Goal: Task Accomplishment & Management: Manage account settings

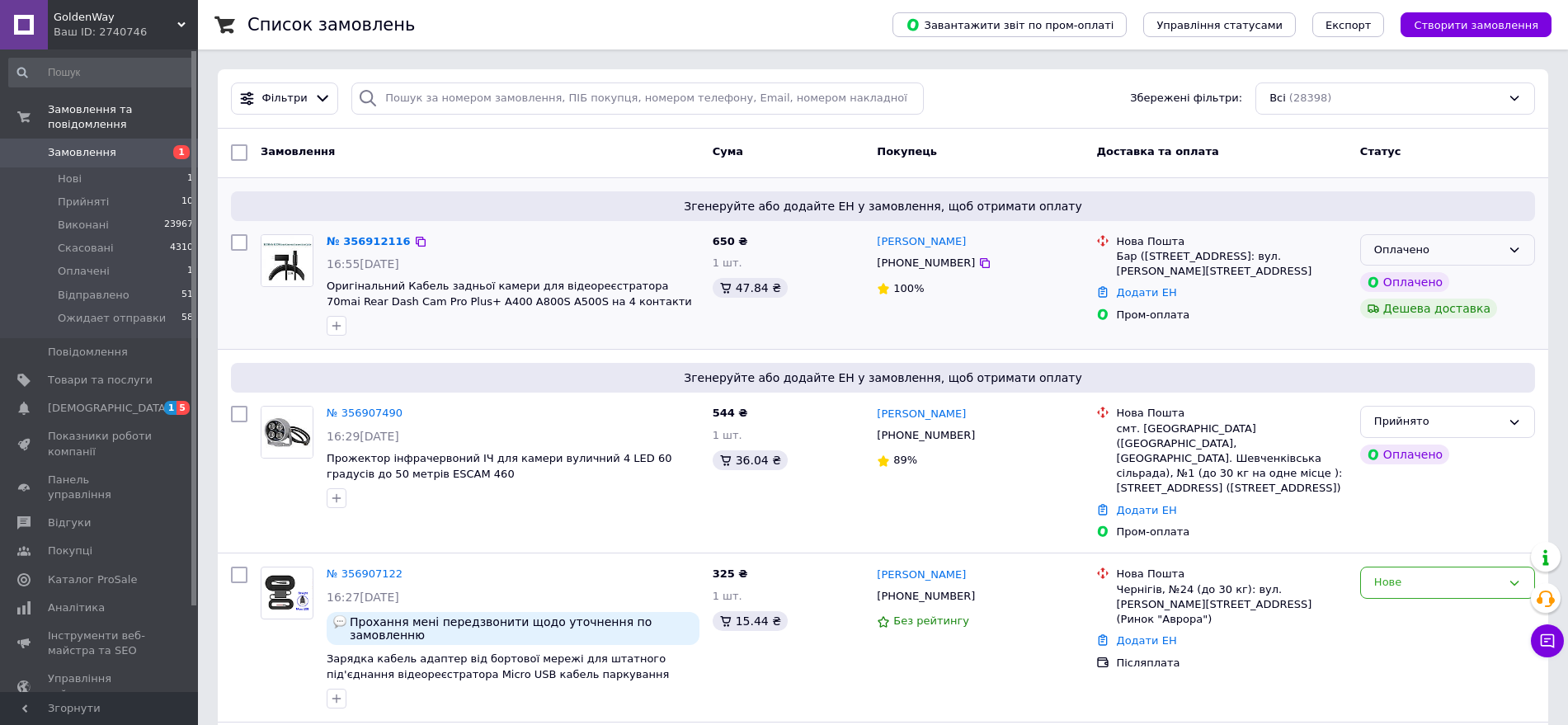
click at [1447, 256] on div "Оплачено" at bounding box center [1437, 250] width 127 height 18
click at [1447, 283] on li "Прийнято" at bounding box center [1447, 284] width 173 height 31
click at [367, 411] on link "№ 356907490" at bounding box center [364, 413] width 76 height 12
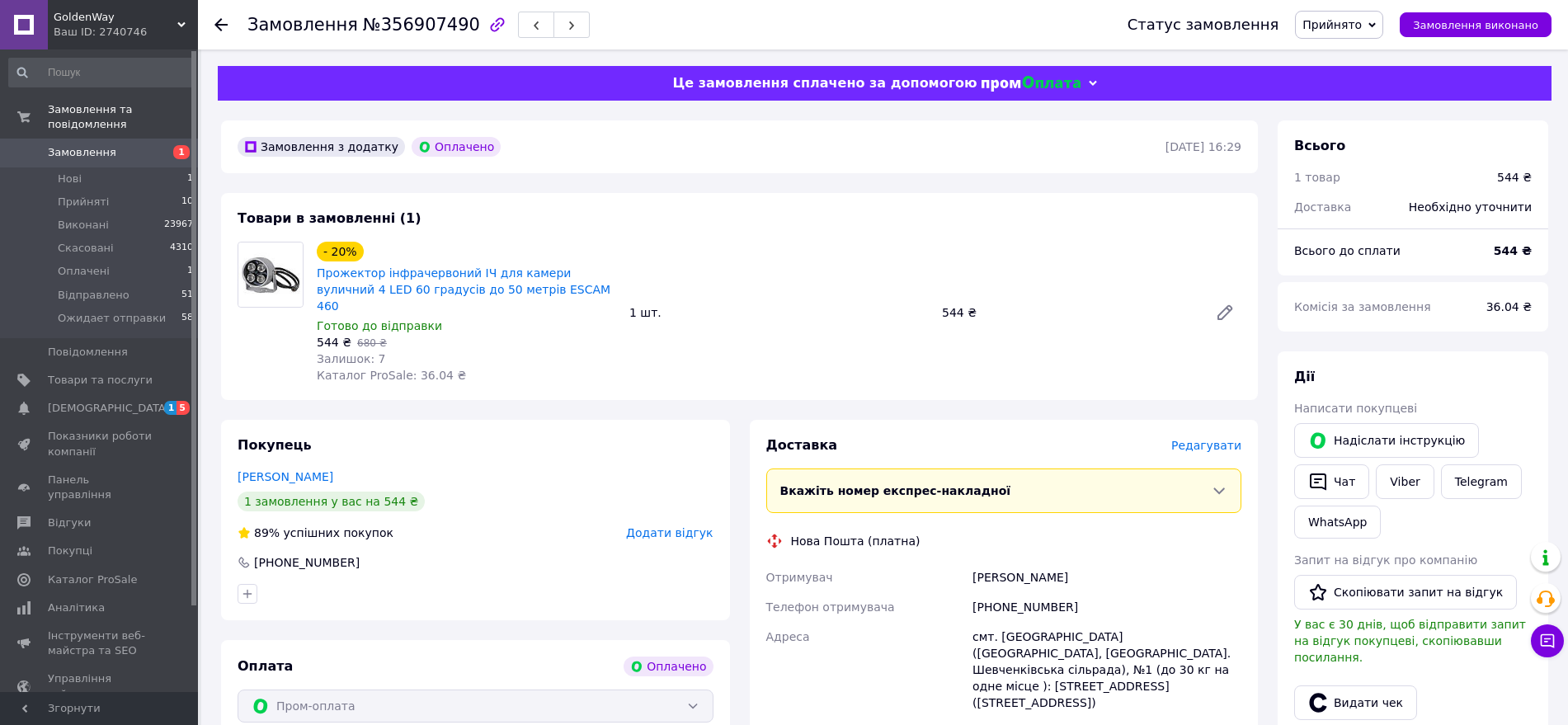
click at [1227, 439] on span "Редагувати" at bounding box center [1206, 445] width 70 height 13
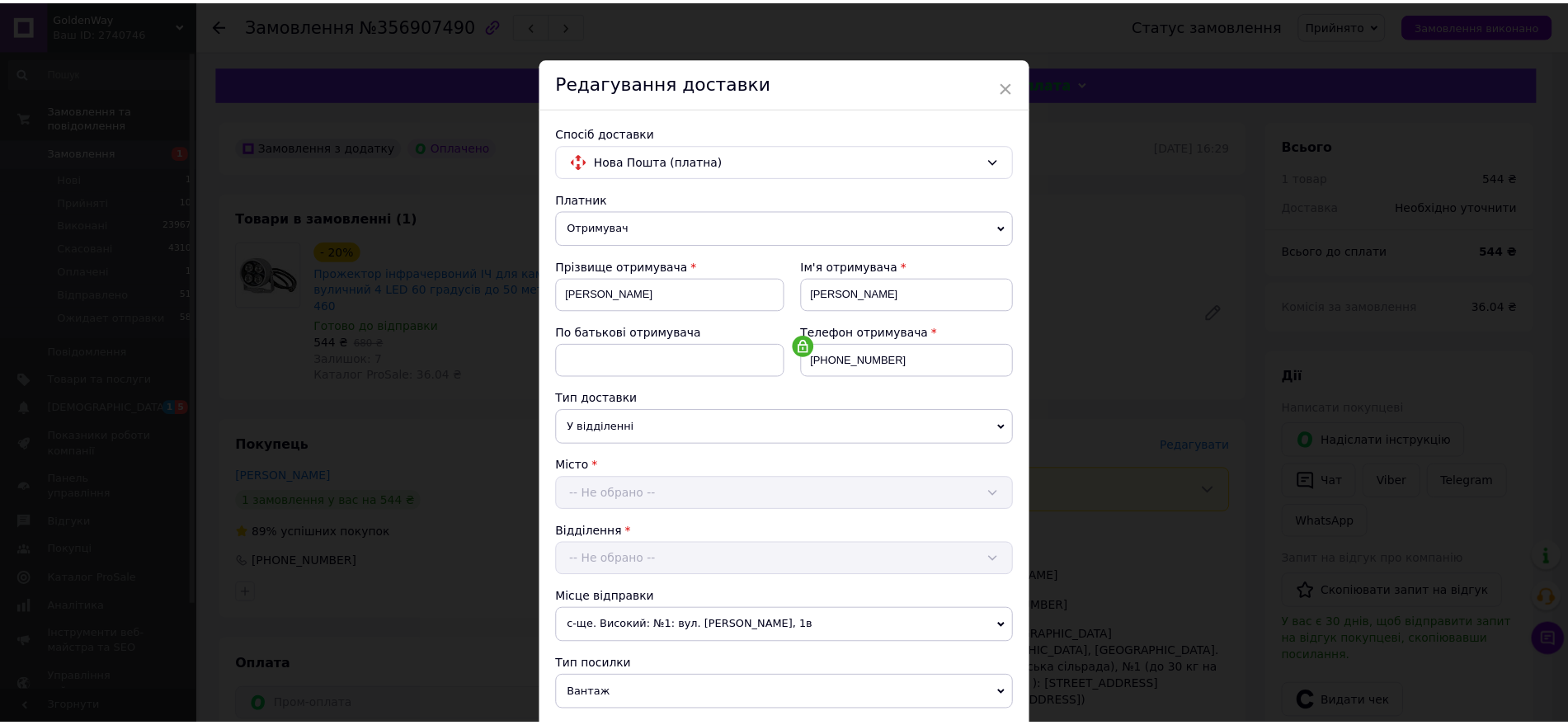
scroll to position [555, 0]
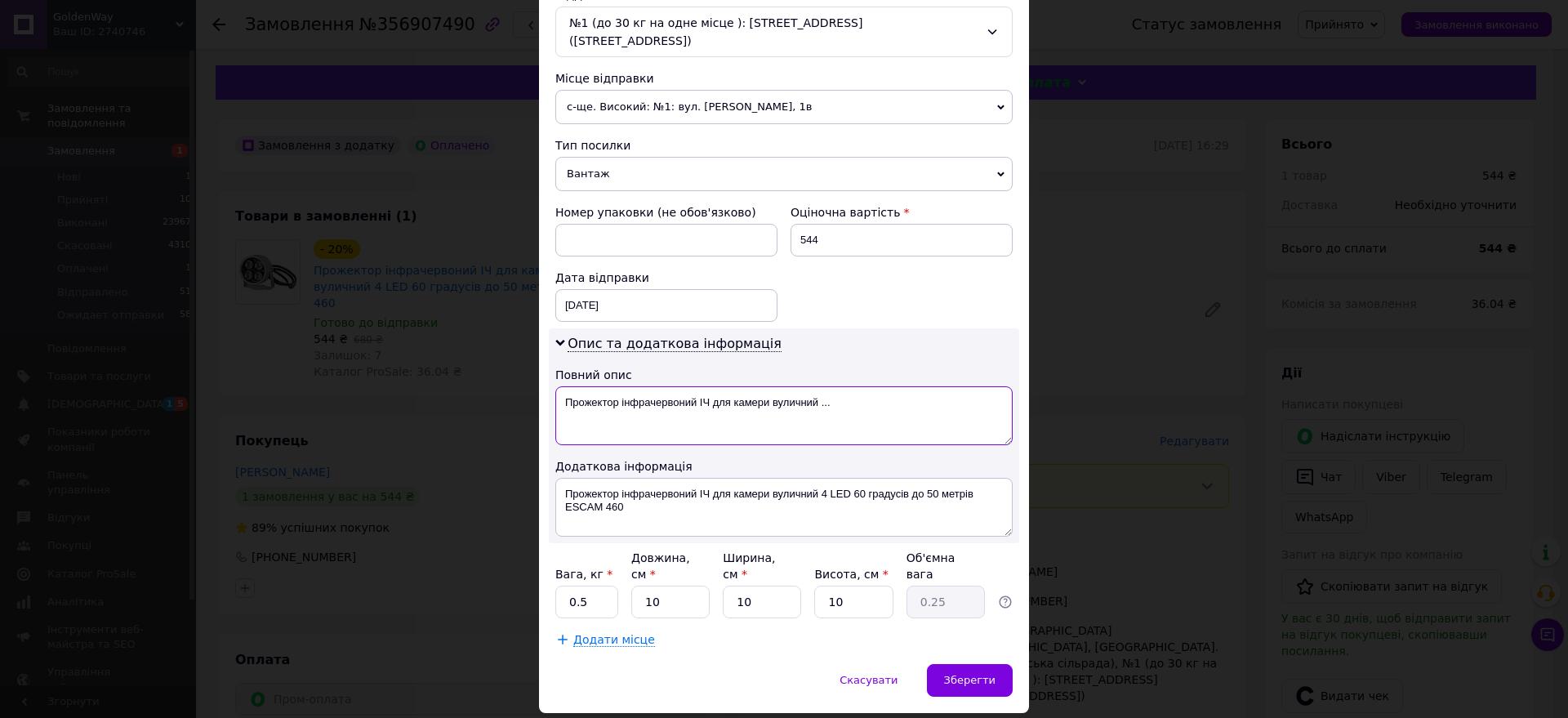
drag, startPoint x: 876, startPoint y: 396, endPoint x: 713, endPoint y: 372, distance: 164.8
click at [713, 386] on textarea "Прожектор інфрачервоний ІЧ для камери вуличний ..." at bounding box center [784, 415] width 457 height 59
click at [631, 386] on textarea "Прожектор інфрачервоний ІЧ пром" at bounding box center [784, 415] width 457 height 59
click at [557, 386] on textarea "Прожектор ІЧ пром" at bounding box center [784, 415] width 457 height 59
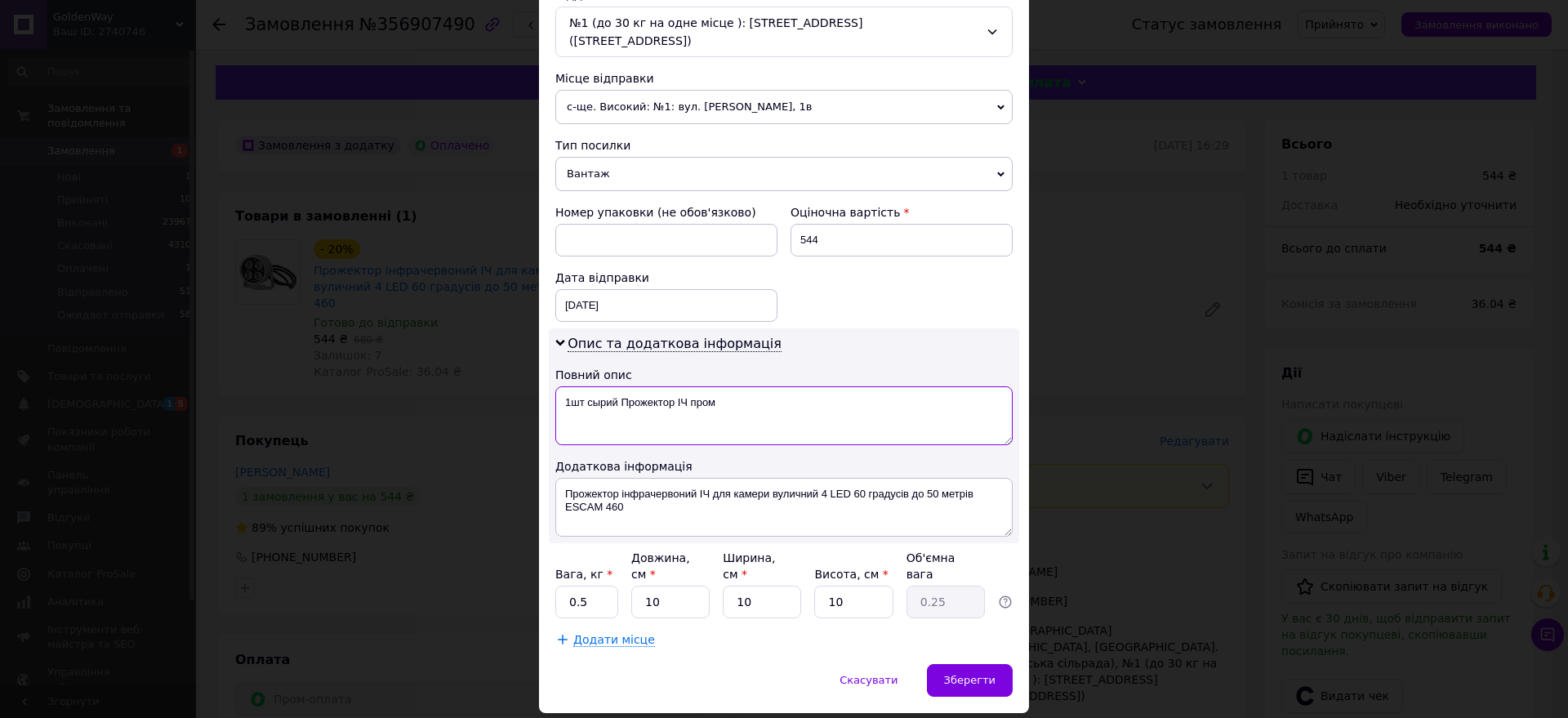
click at [590, 386] on textarea "1шт сырий Прожектор ІЧ пром" at bounding box center [784, 415] width 457 height 59
type textarea "1шт сірий Прожектор ІЧ пром"
click at [959, 674] on span "Зберегти" at bounding box center [970, 680] width 52 height 12
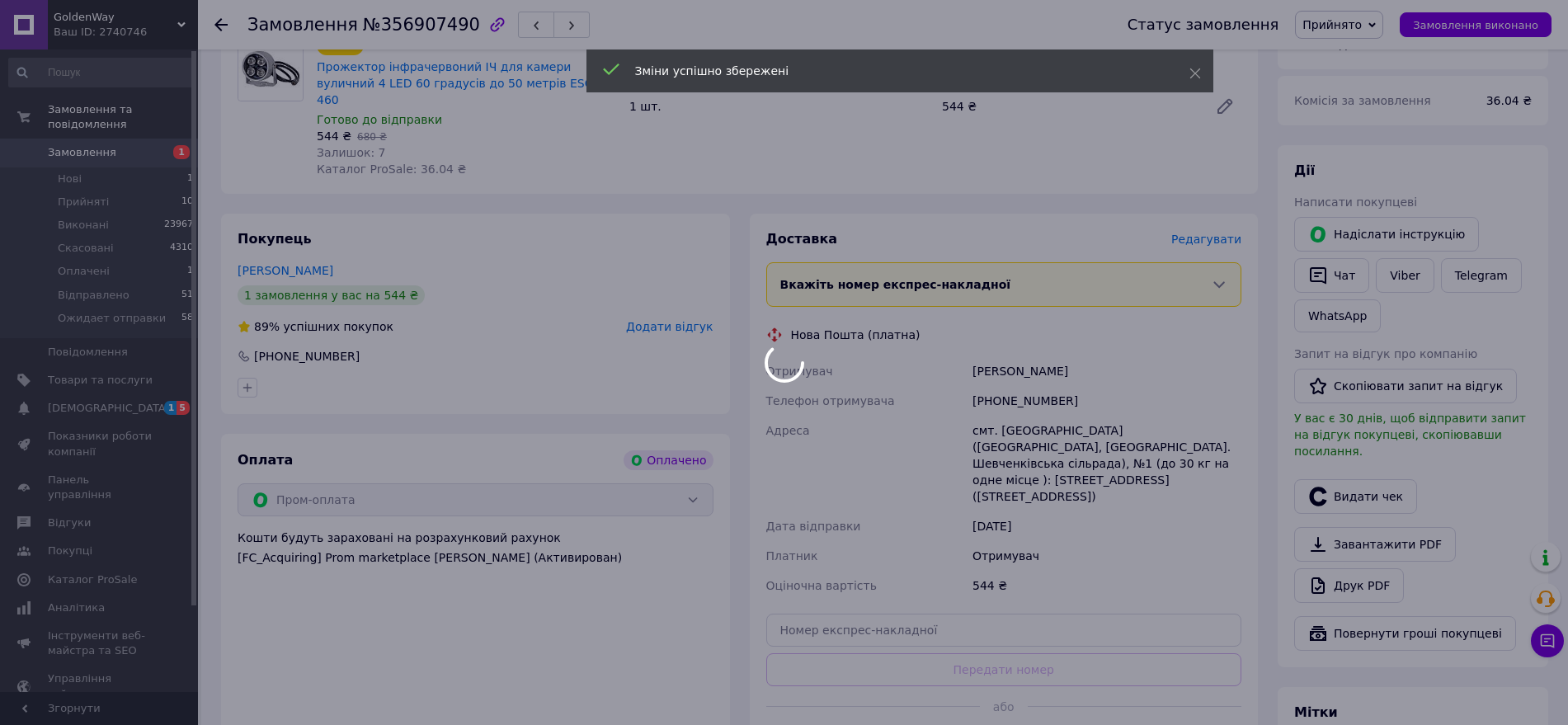
scroll to position [309, 0]
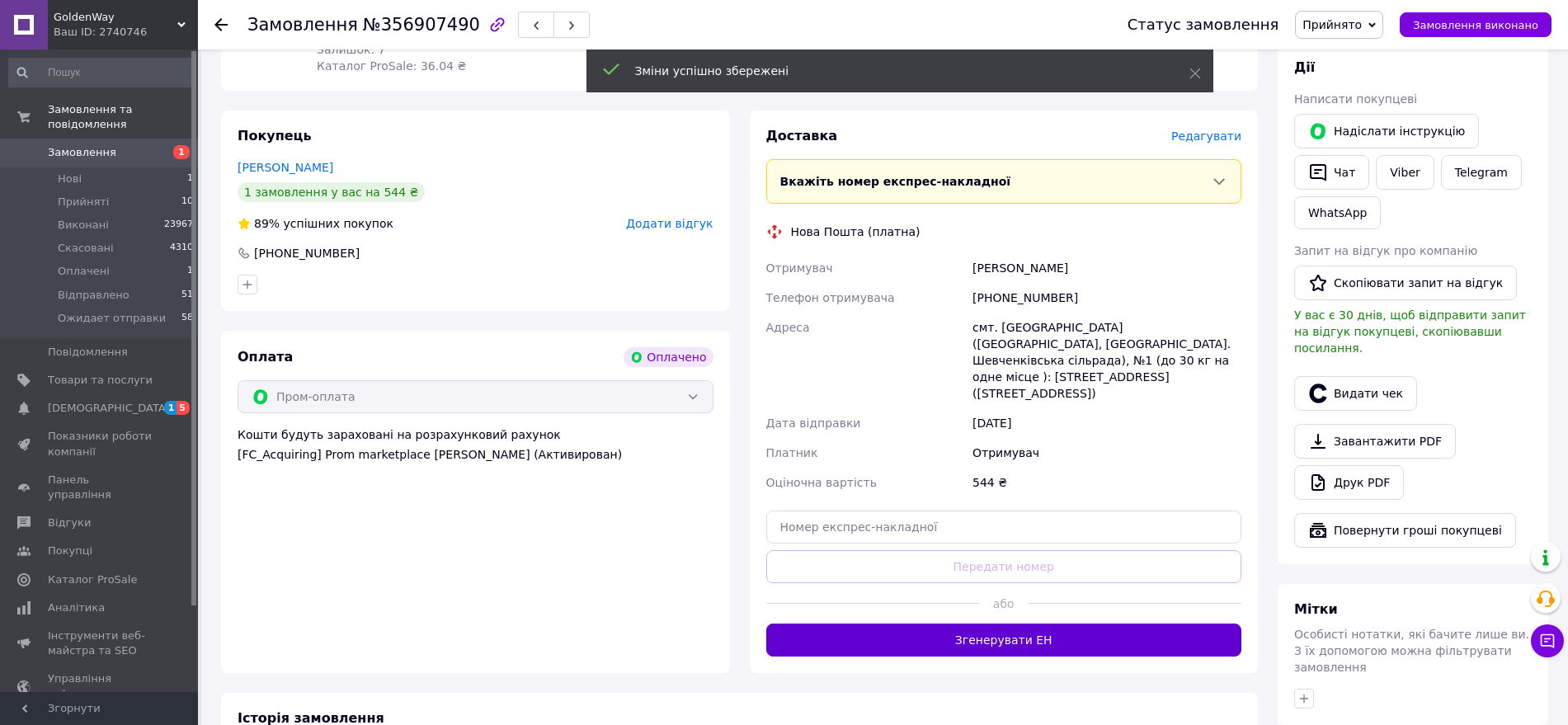
click at [1012, 623] on button "Згенерувати ЕН" at bounding box center [1004, 639] width 476 height 33
click at [1345, 31] on span "Прийнято" at bounding box center [1331, 25] width 59 height 13
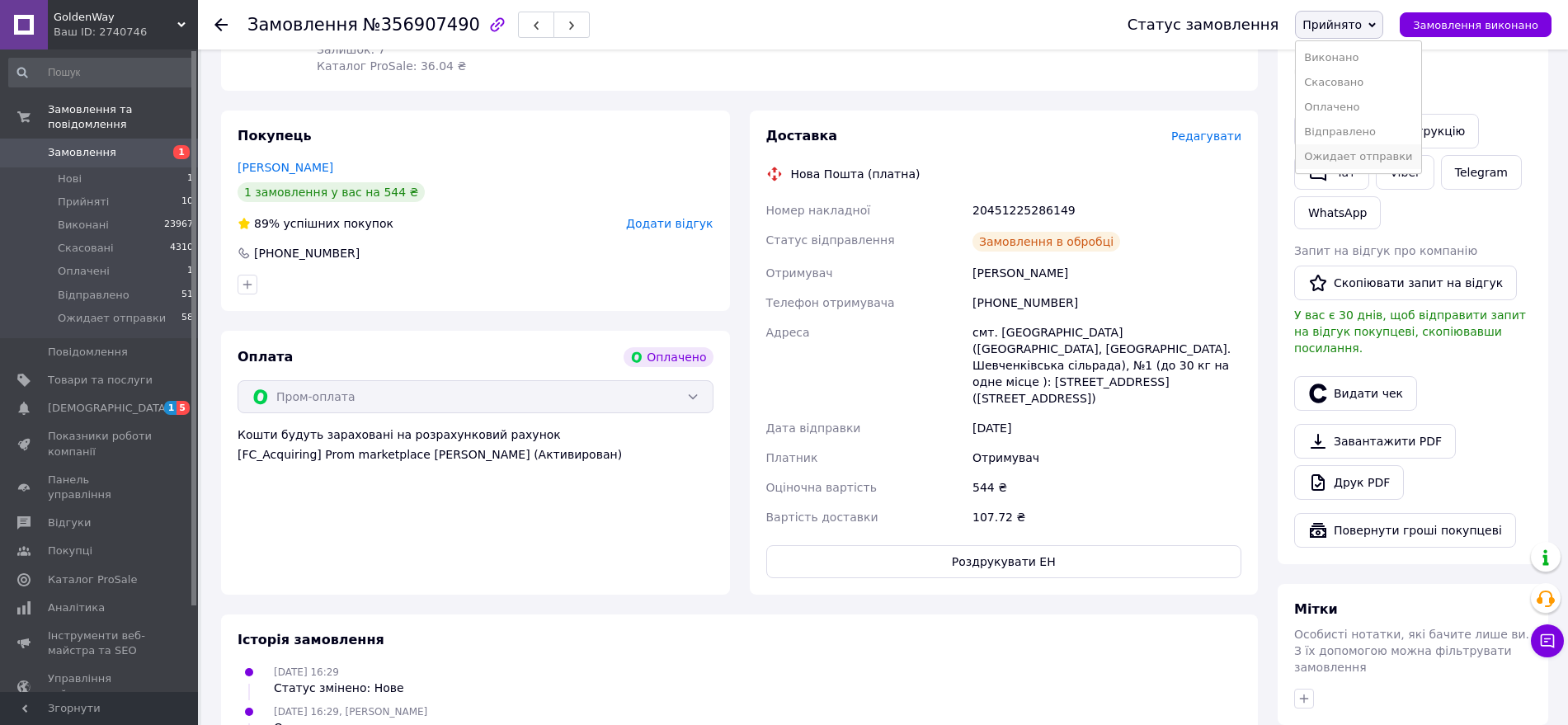
click at [1349, 156] on li "Ожидает отправки" at bounding box center [1358, 156] width 125 height 25
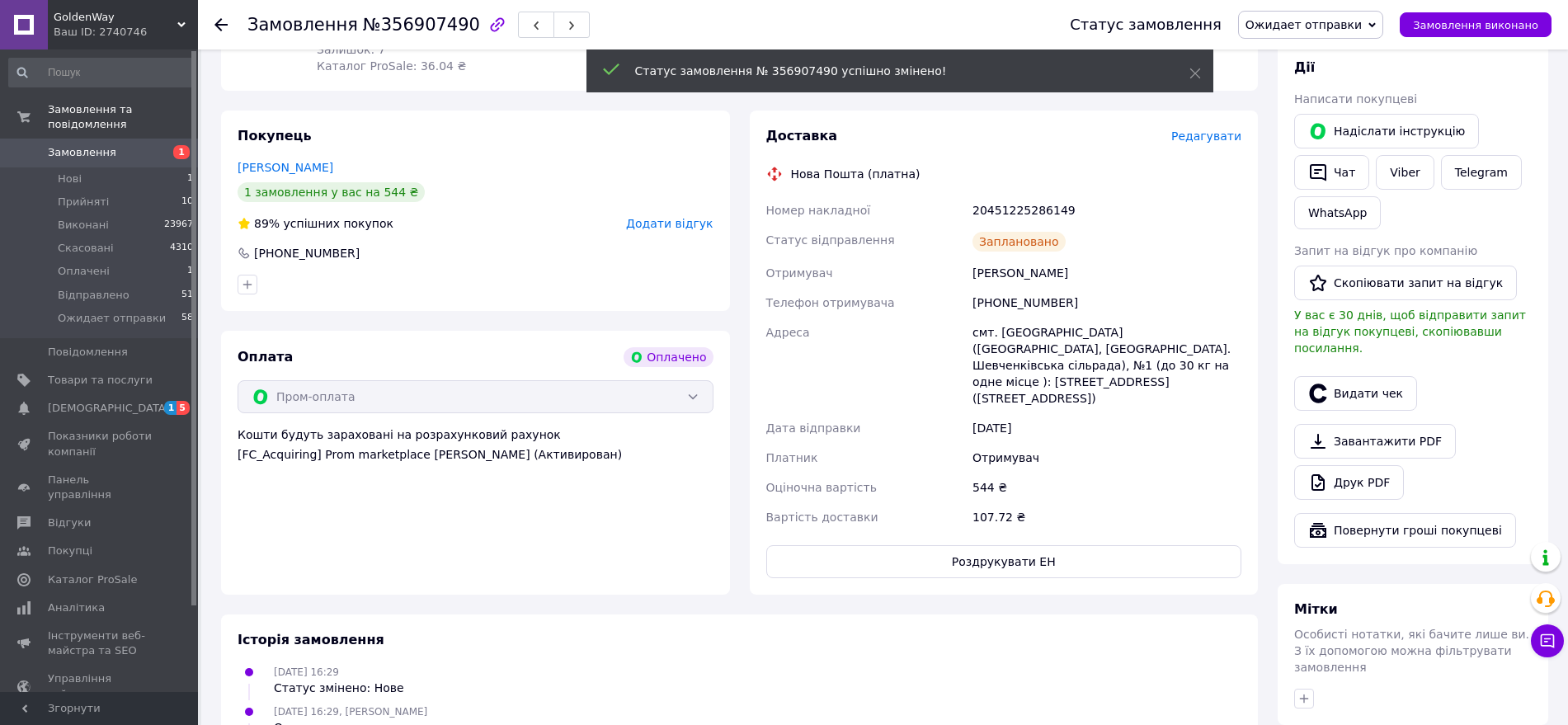
click at [192, 389] on div at bounding box center [194, 328] width 5 height 554
click at [179, 401] on span "5" at bounding box center [183, 408] width 13 height 14
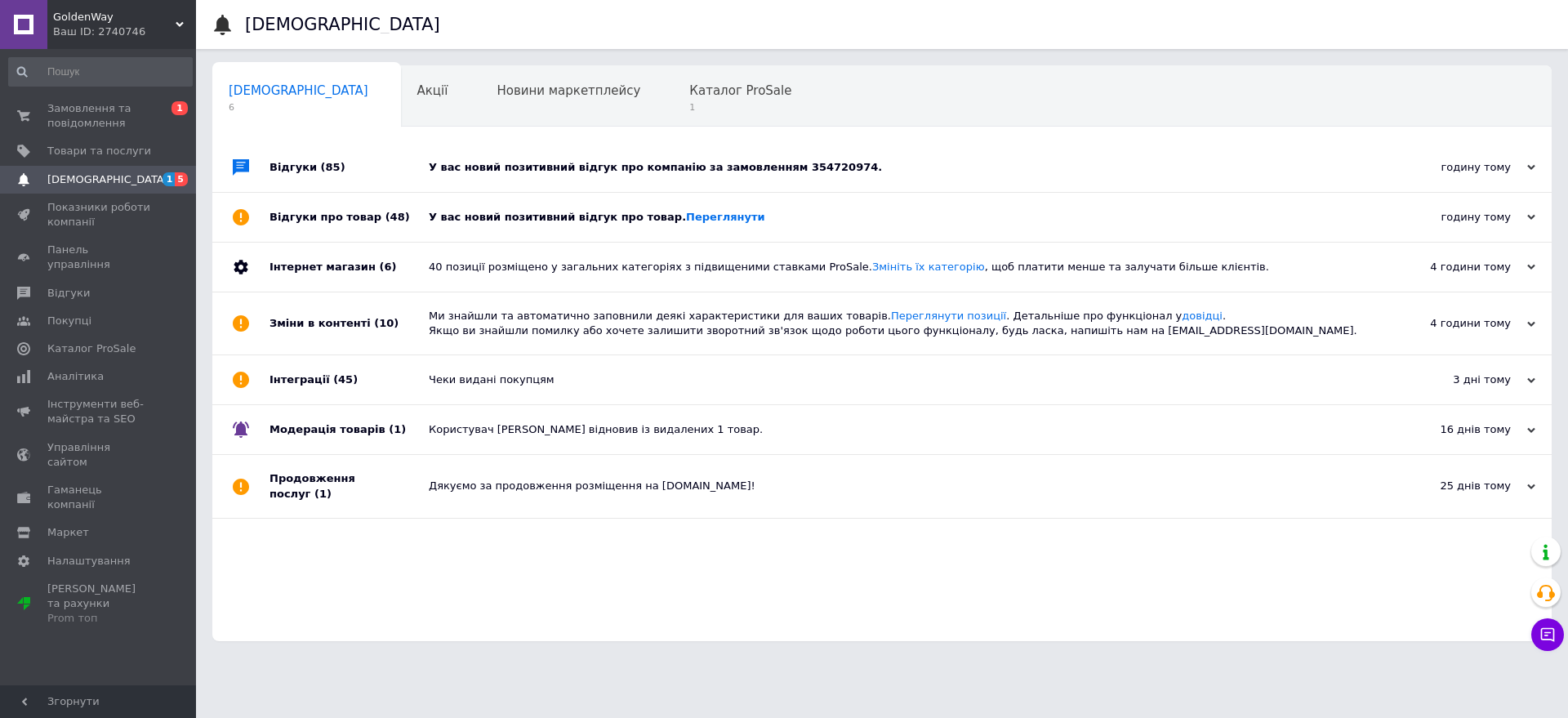
click at [784, 208] on div "У вас новий позитивний відгук про товар. Переглянути" at bounding box center [901, 217] width 944 height 49
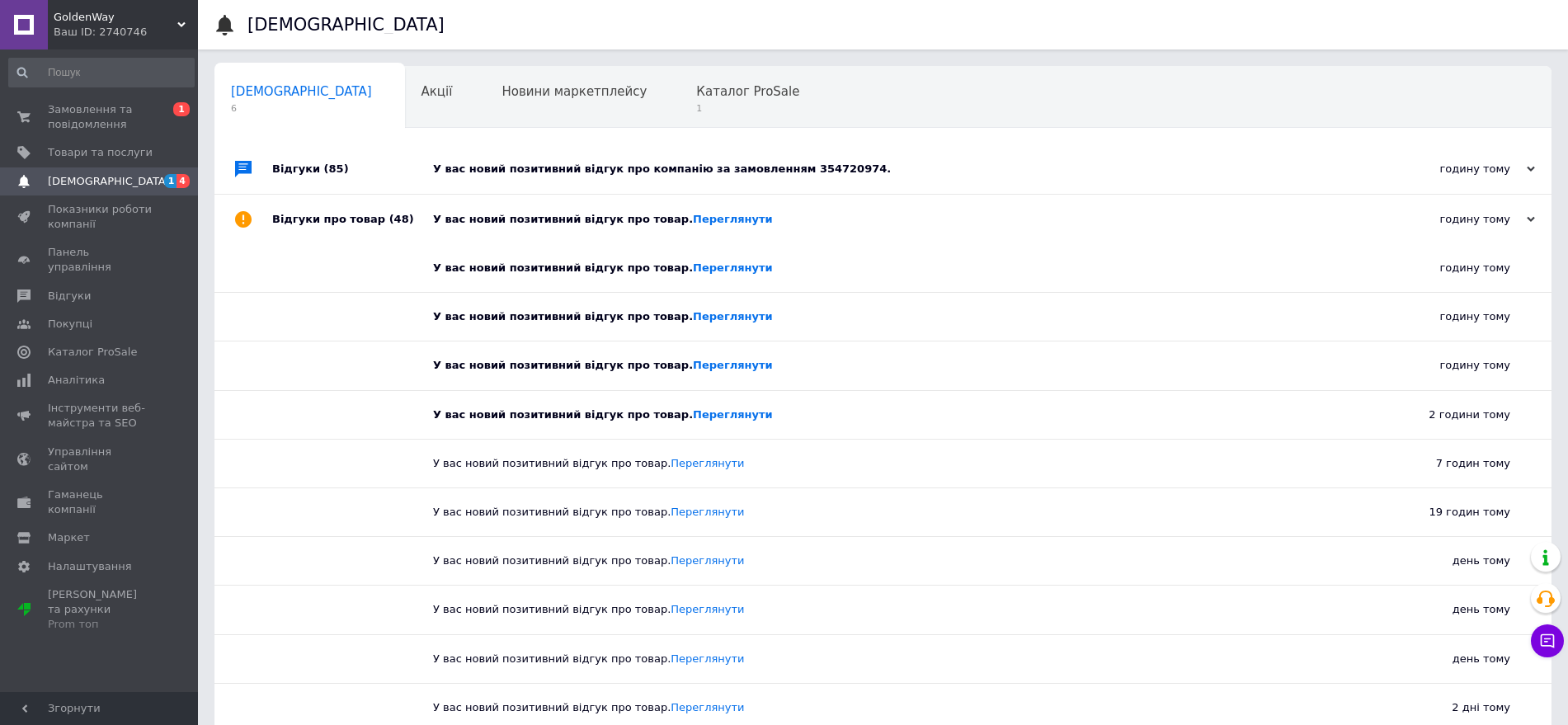
click at [795, 207] on div "У вас новий позитивний відгук про товар. Переглянути" at bounding box center [902, 219] width 937 height 50
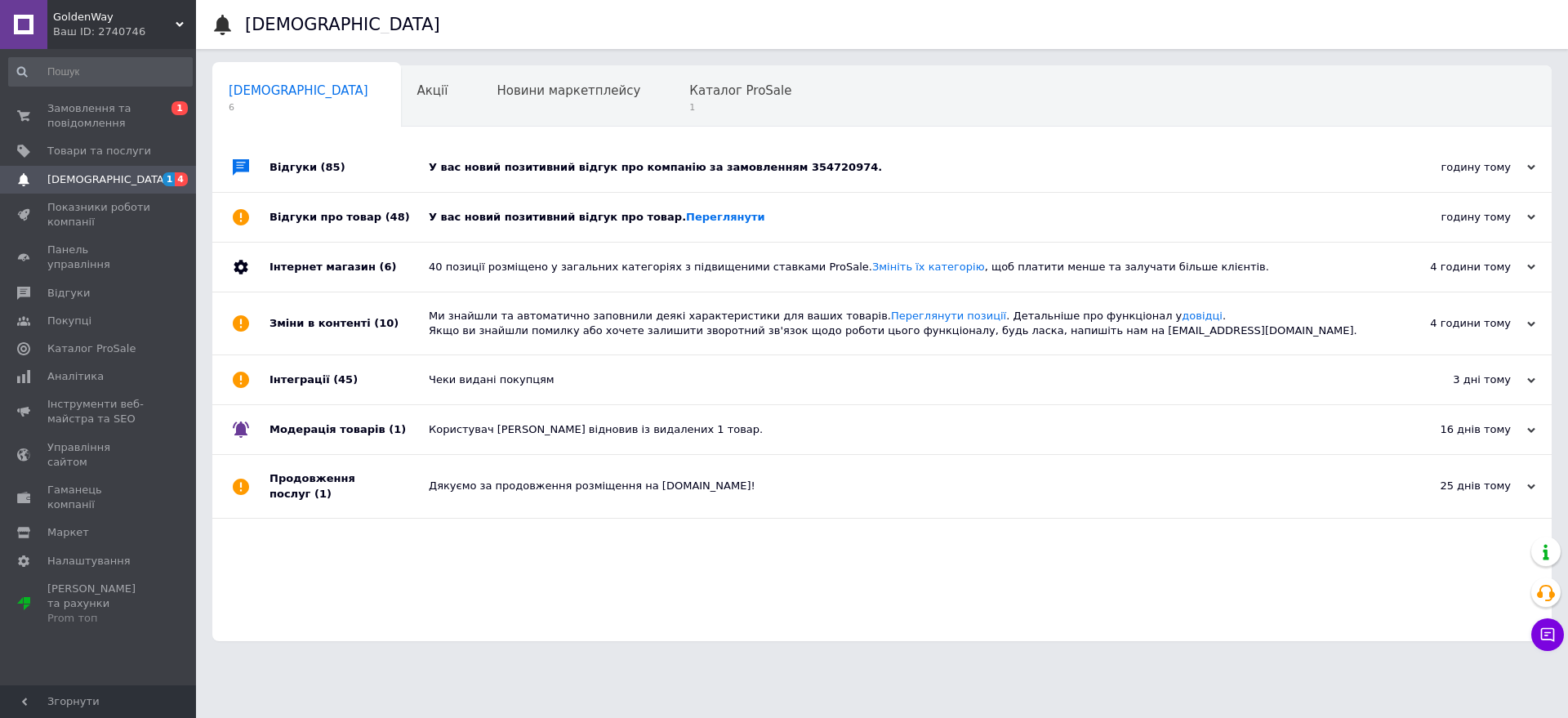
click at [864, 172] on div "У вас новий позитивний відгук про компанію за замовленням 354720974." at bounding box center [901, 167] width 944 height 15
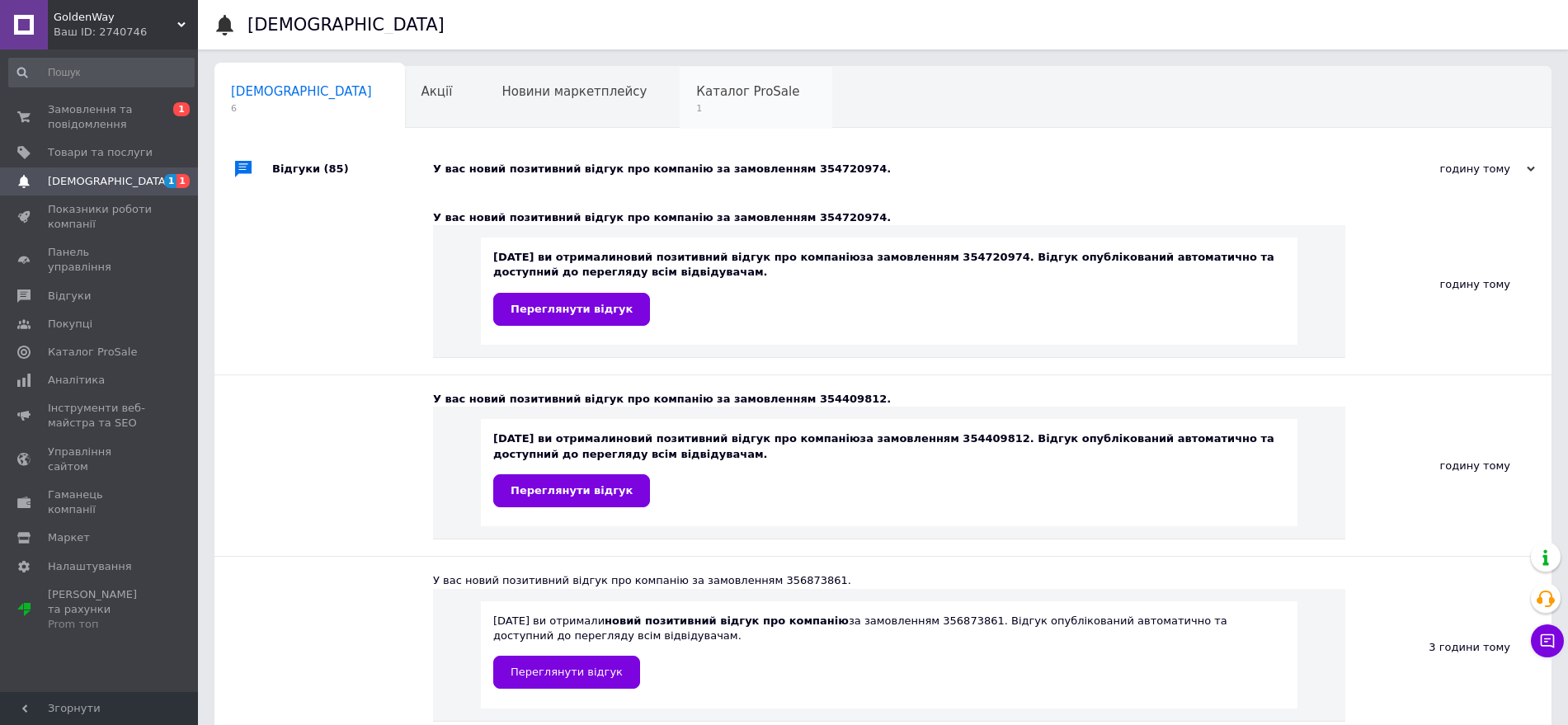
click at [696, 90] on span "Каталог ProSale" at bounding box center [747, 91] width 103 height 15
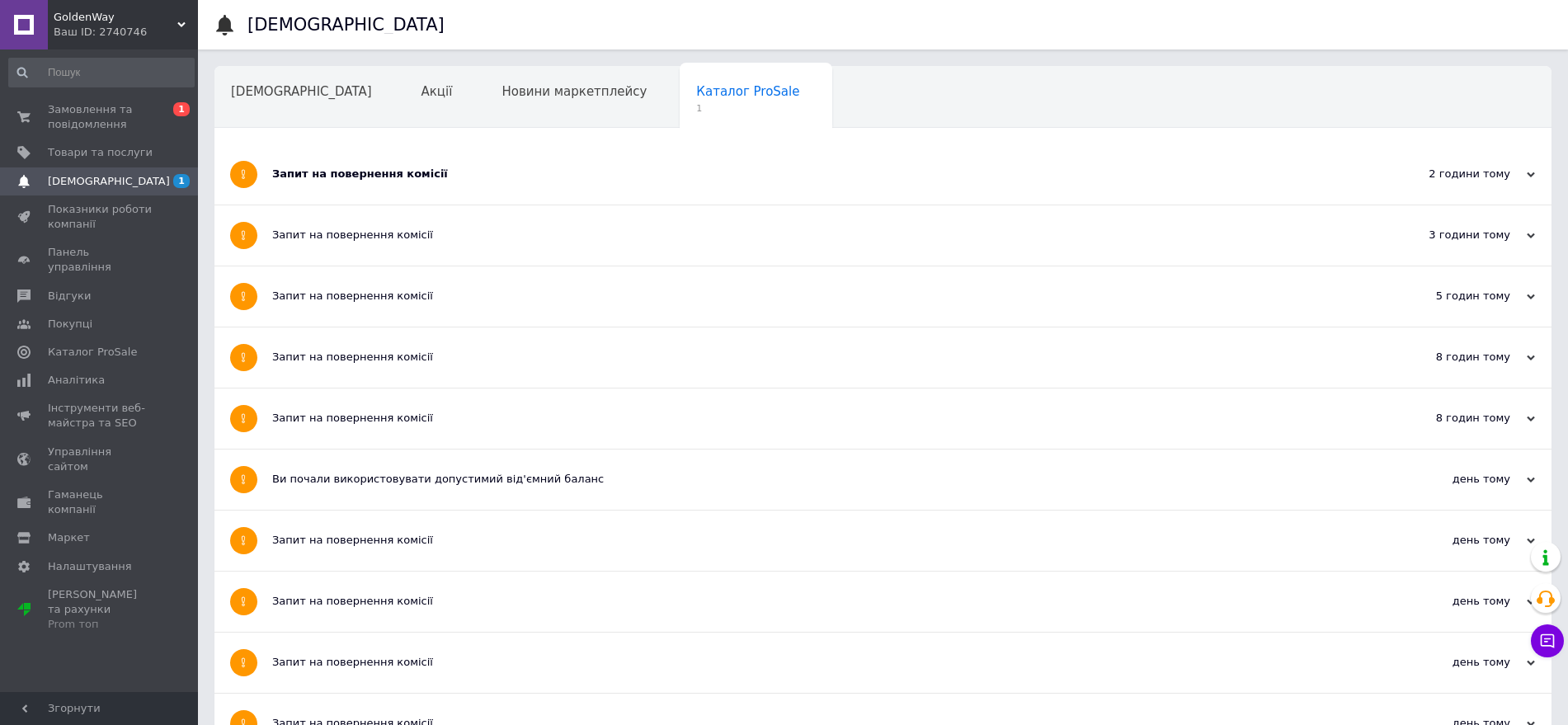
click at [506, 172] on div "Запит на повернення комісії" at bounding box center [821, 173] width 1098 height 15
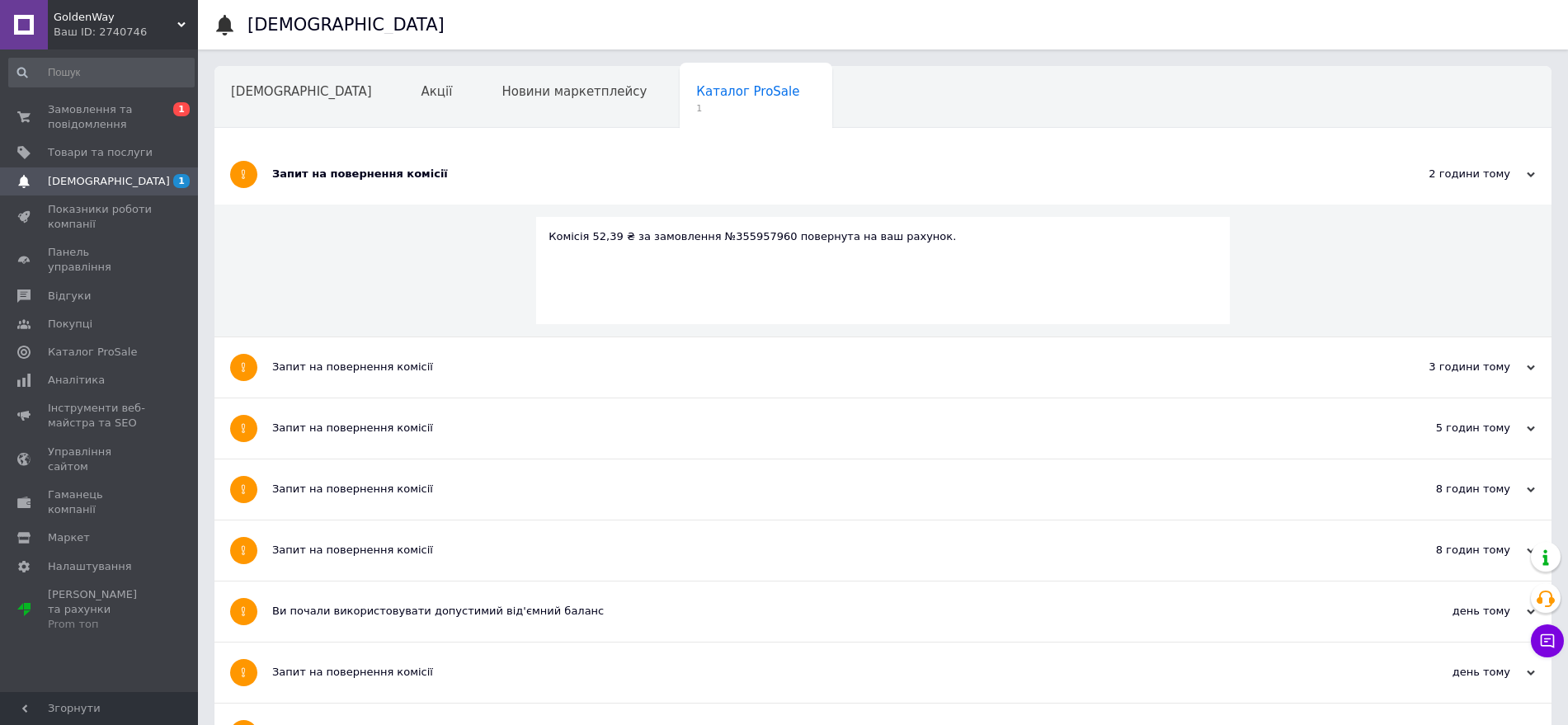
click at [501, 179] on div "Запит на повернення комісії" at bounding box center [821, 173] width 1098 height 15
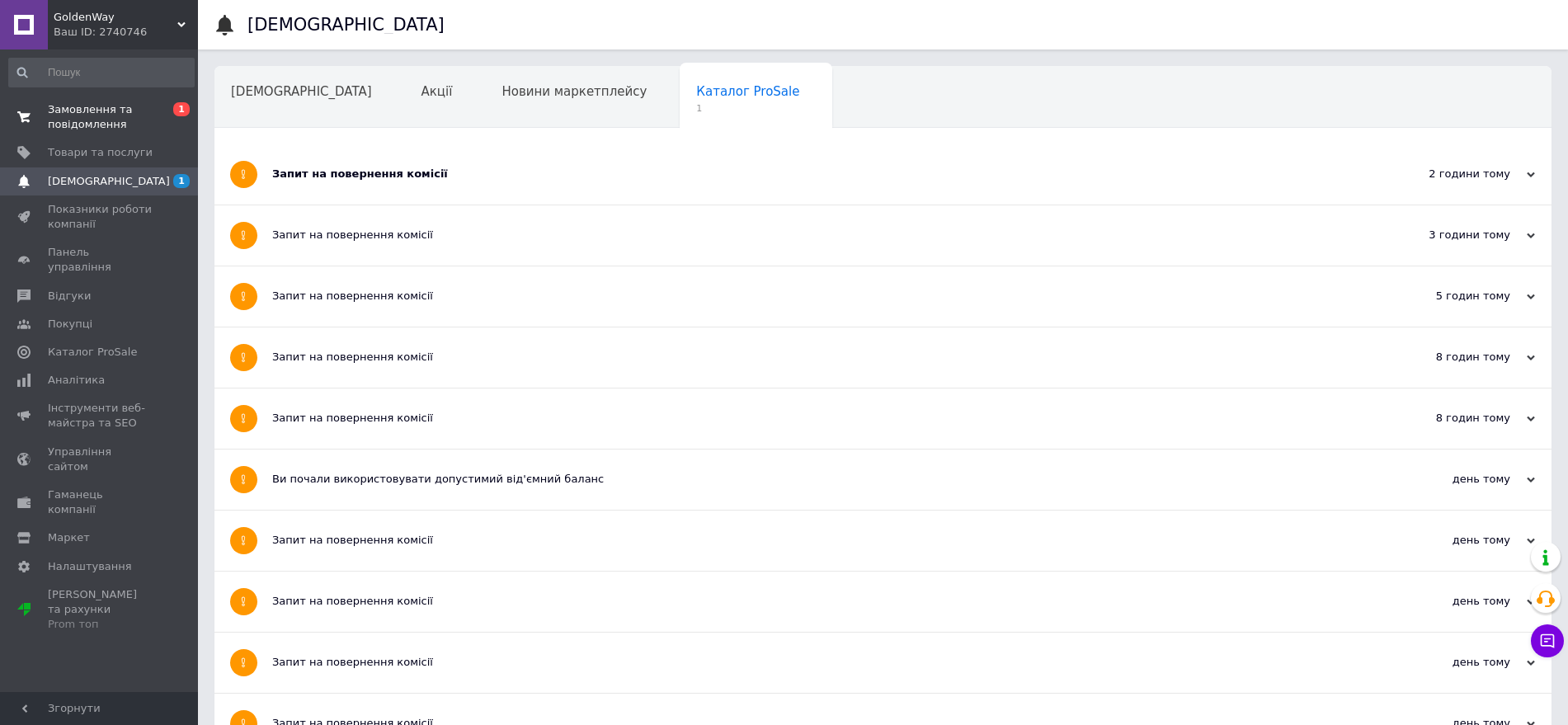
click at [169, 118] on span "0 1" at bounding box center [175, 118] width 45 height 30
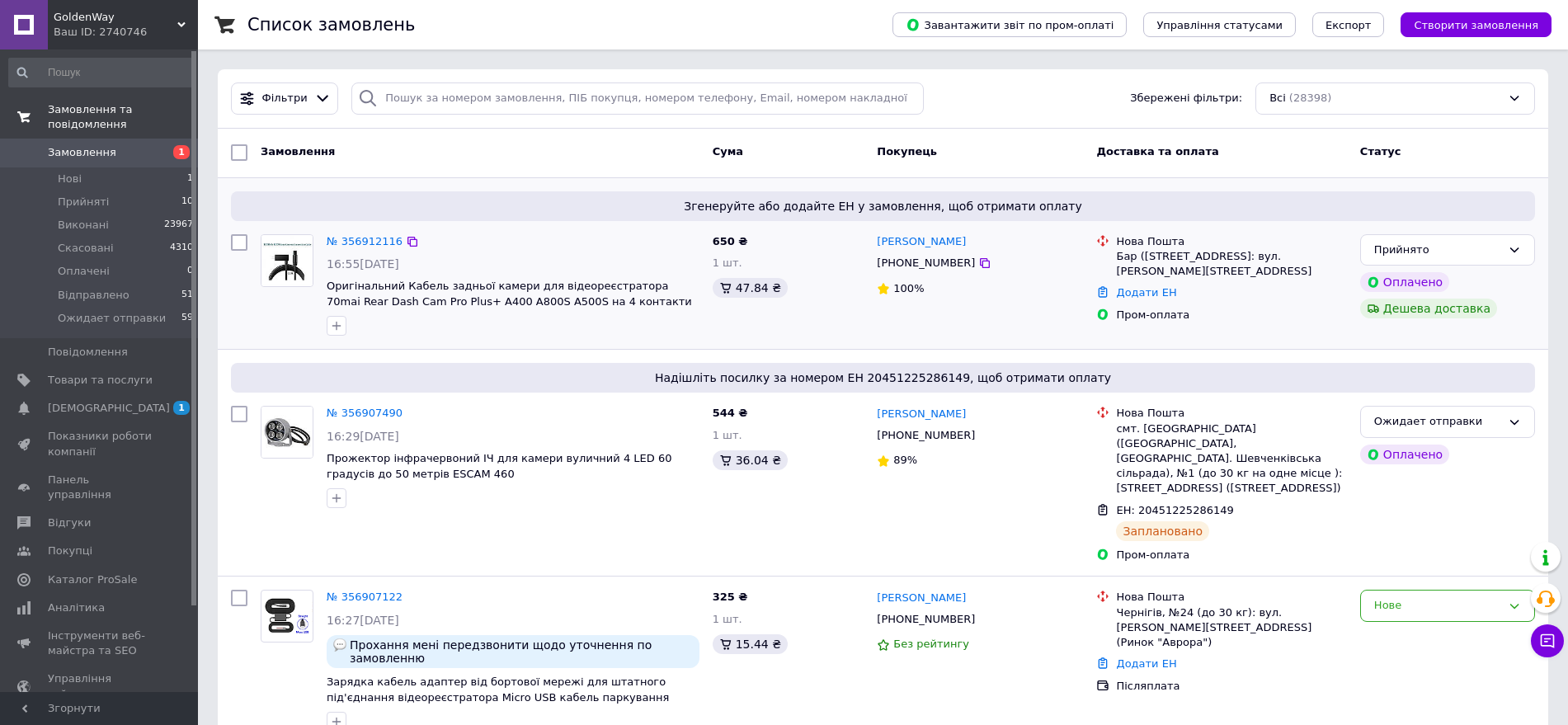
click at [826, 324] on div "650 ₴ 1 шт. 47.84 ₴" at bounding box center [788, 286] width 165 height 116
click at [148, 167] on li "Нові 1" at bounding box center [102, 179] width 203 height 23
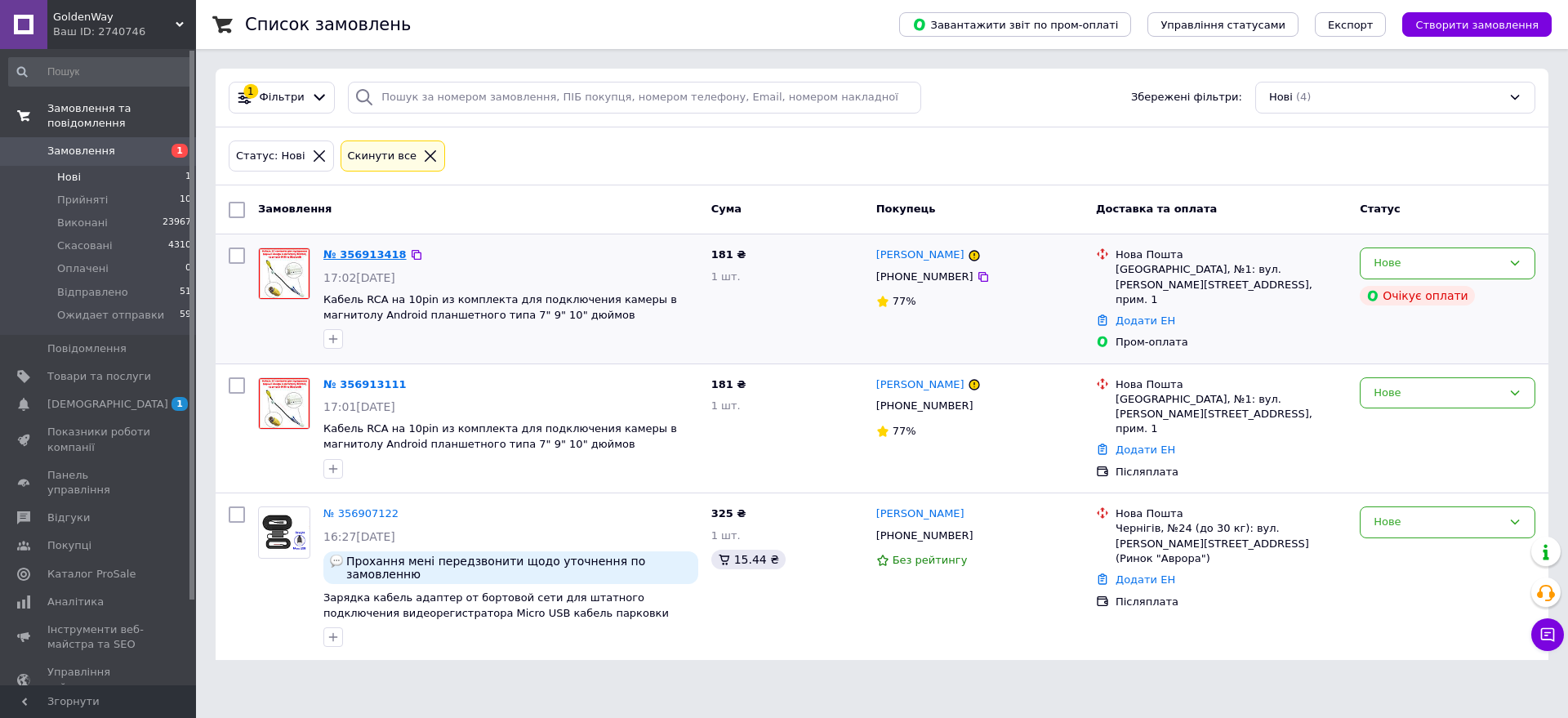
click at [369, 258] on link "№ 356913418" at bounding box center [364, 255] width 83 height 12
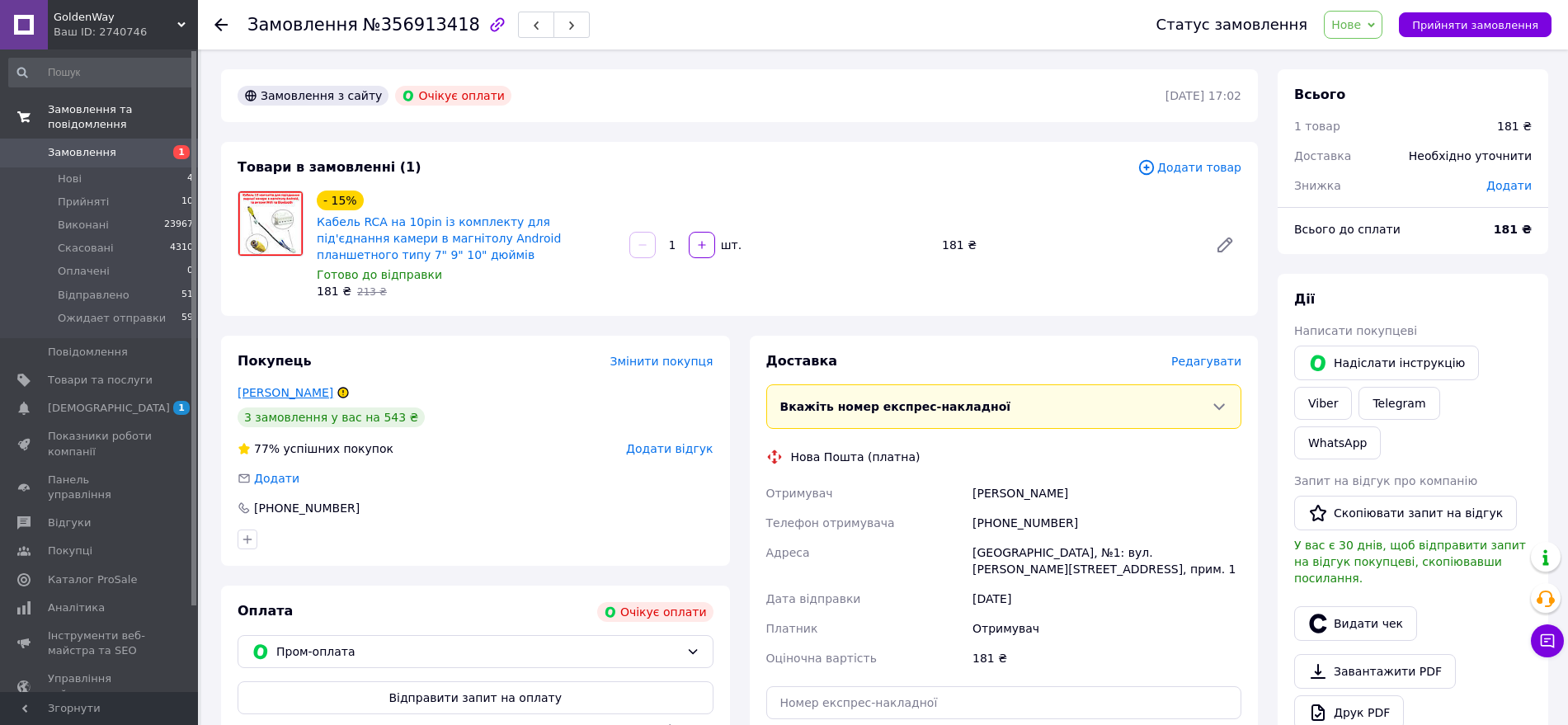
click at [293, 388] on link "[PERSON_NAME]" at bounding box center [285, 393] width 95 height 13
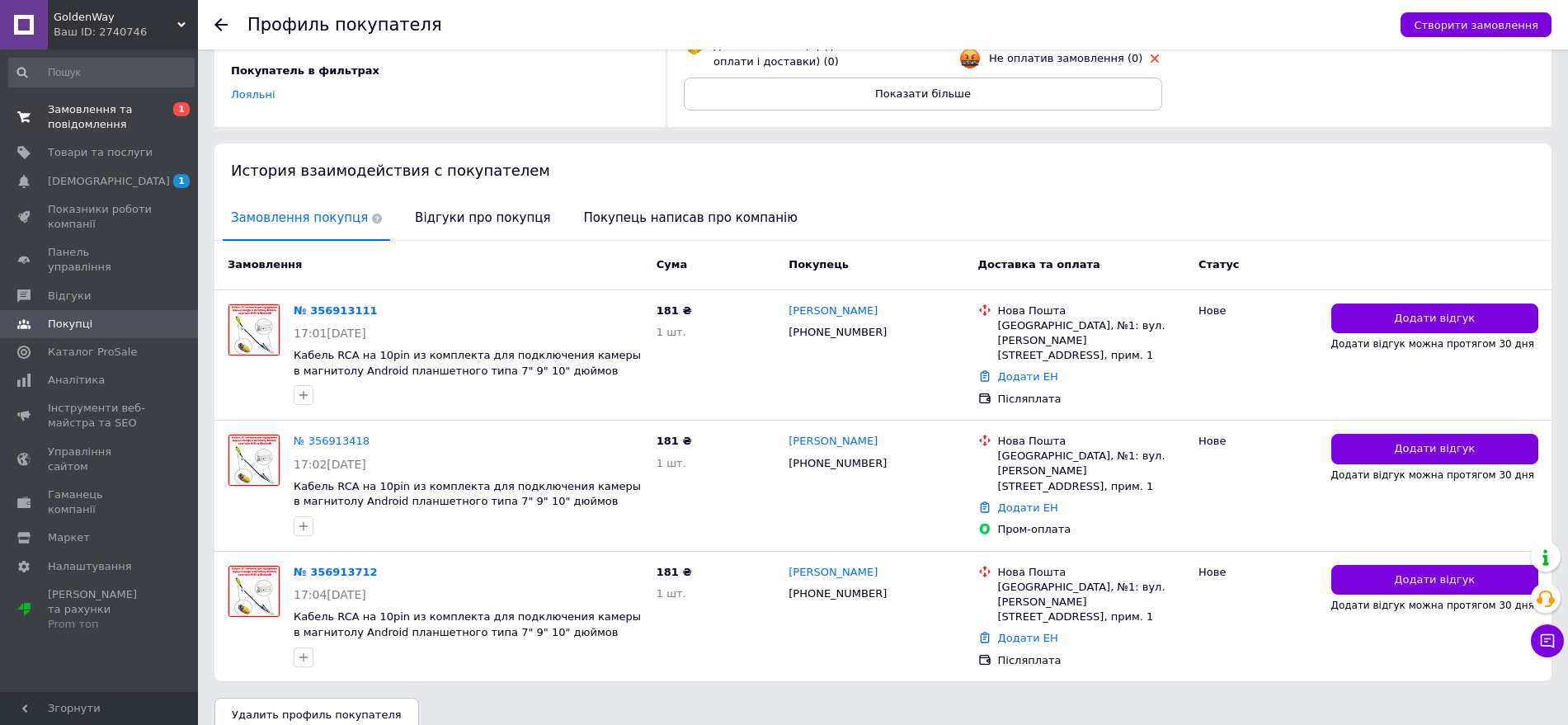
scroll to position [250, 0]
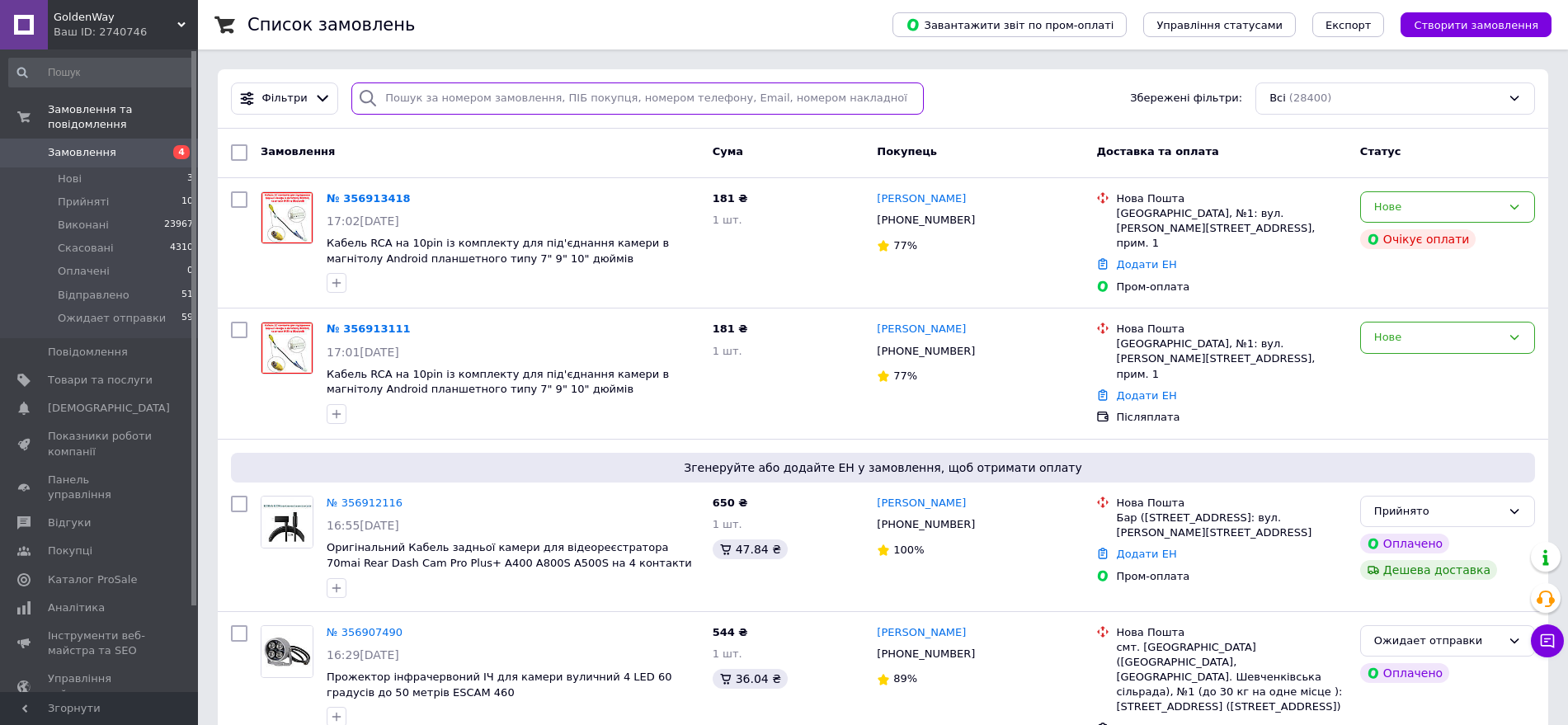
click at [483, 93] on input "search" at bounding box center [636, 98] width 572 height 32
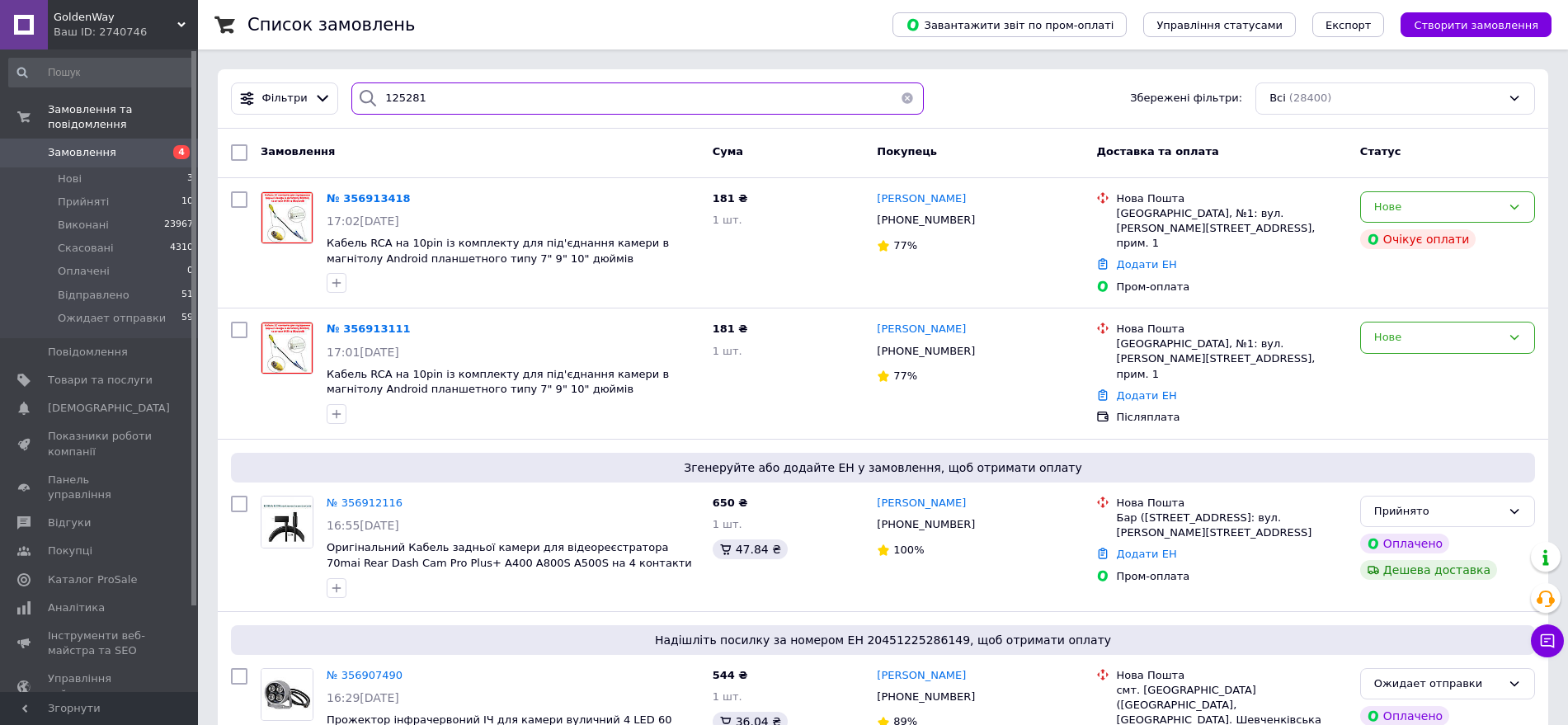
type input "125281"
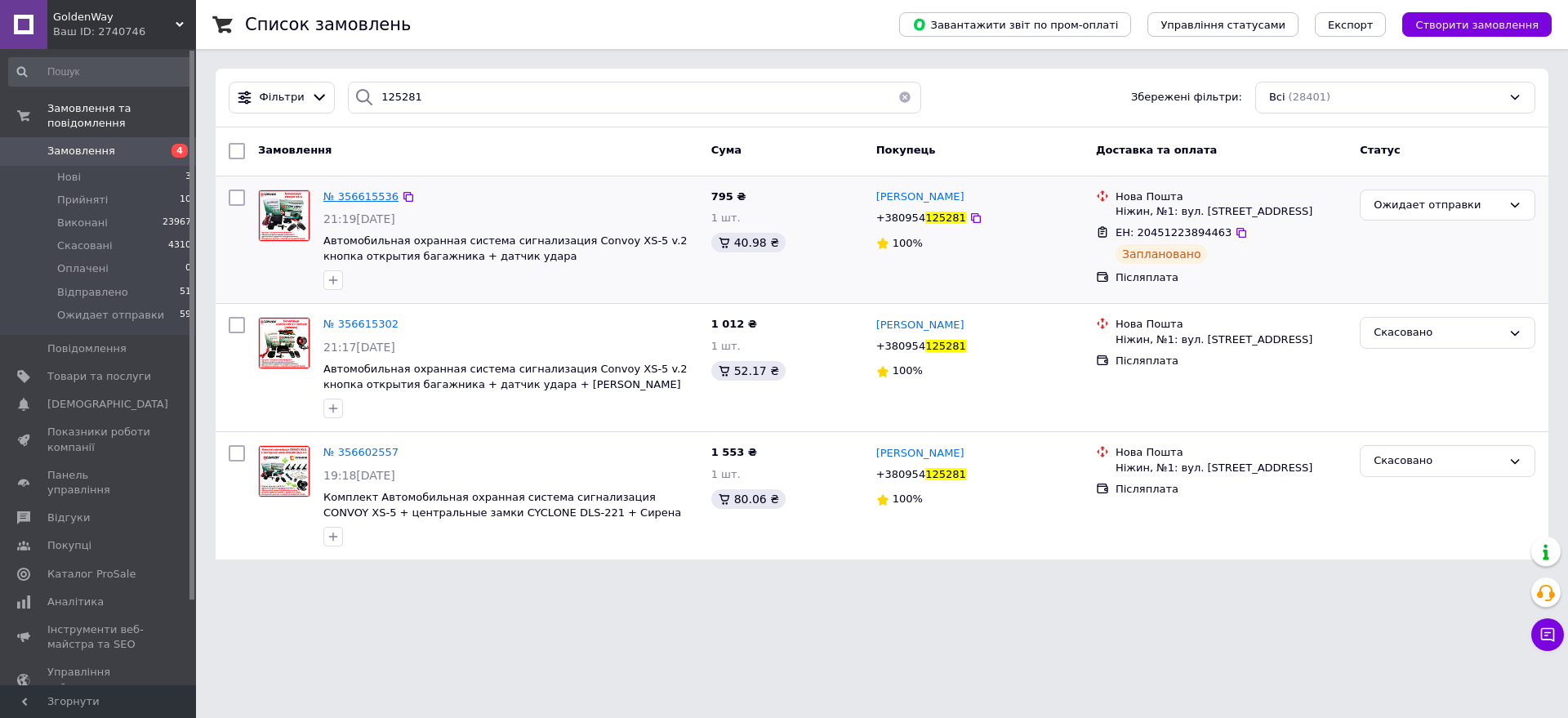
click at [372, 195] on span "№ 356615536" at bounding box center [361, 196] width 75 height 12
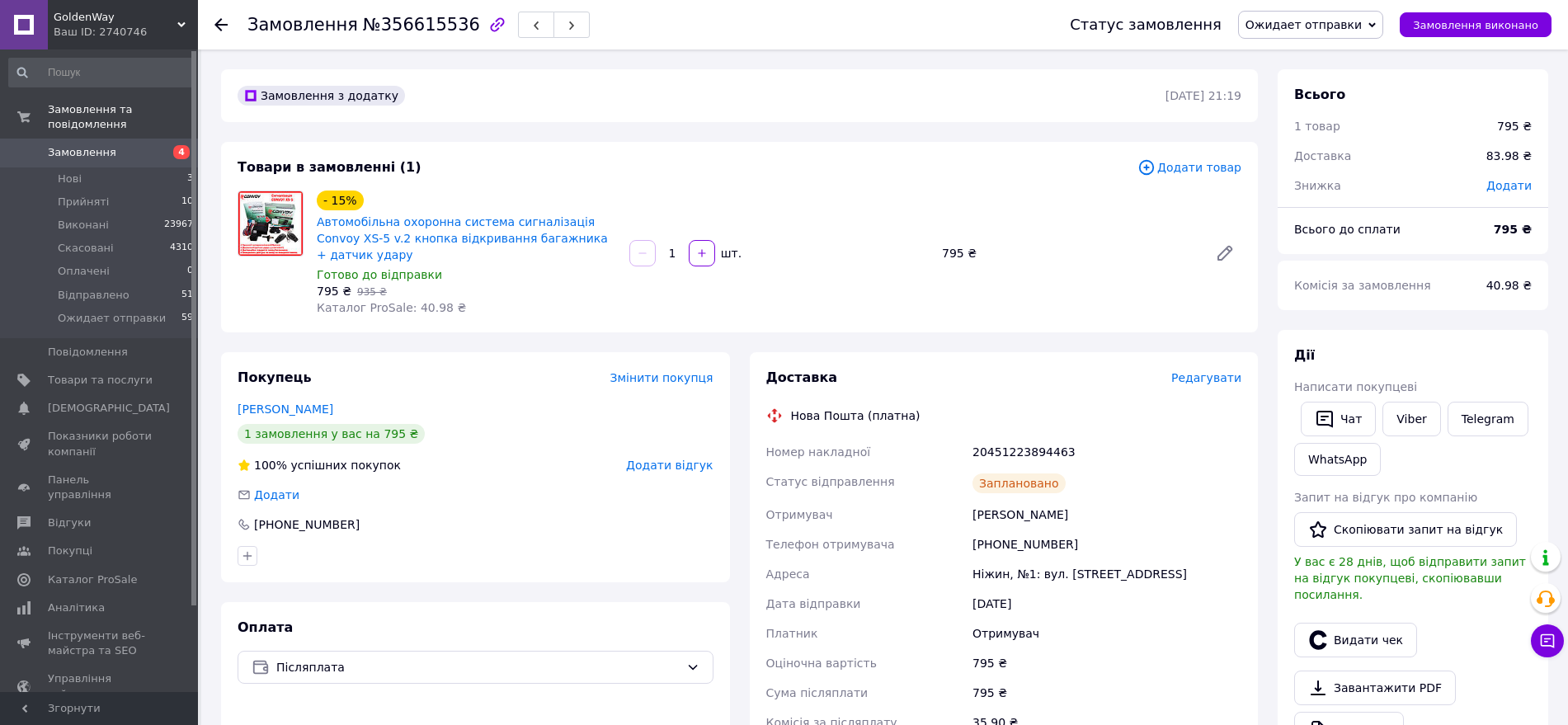
click at [1224, 371] on span "Редагувати" at bounding box center [1206, 378] width 70 height 13
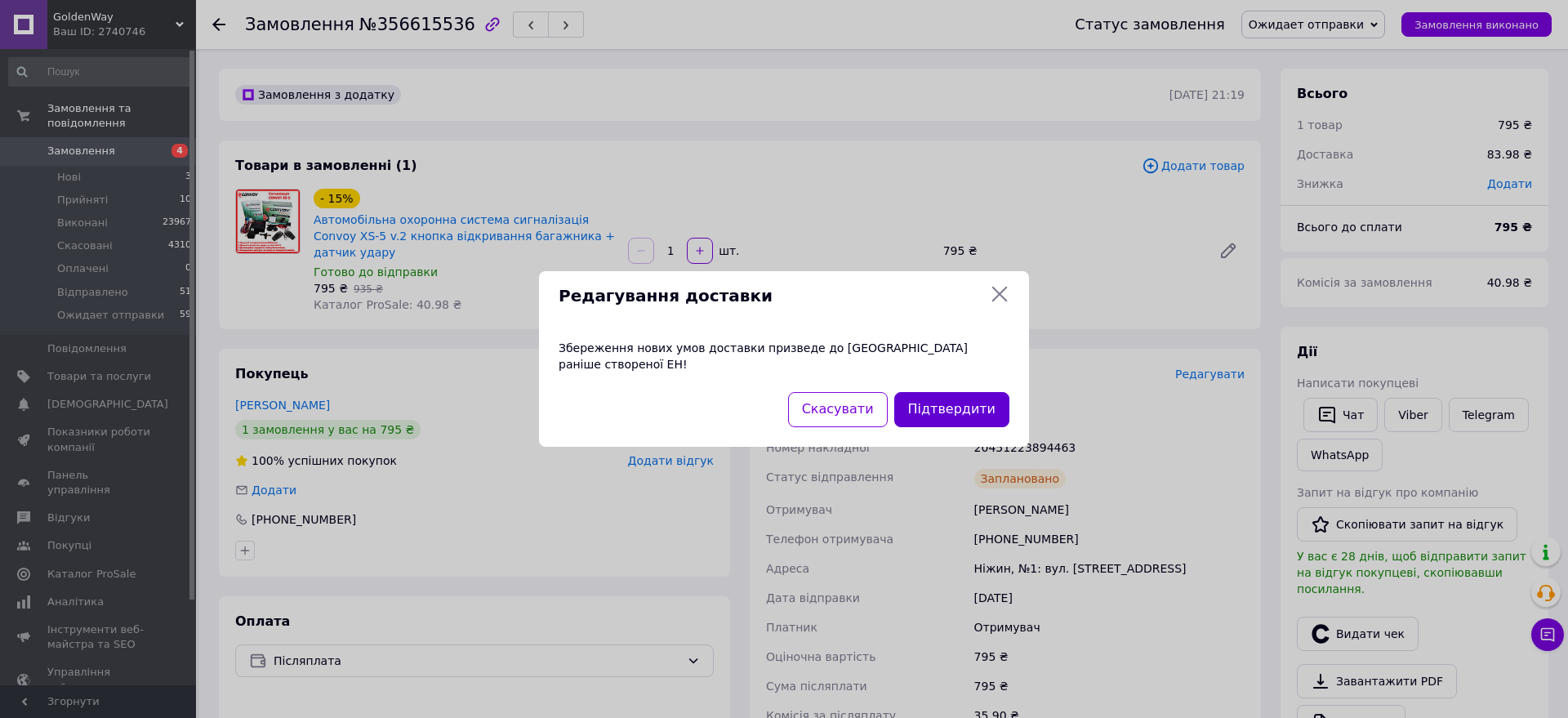
click at [964, 402] on button "Підтвердити" at bounding box center [953, 410] width 116 height 35
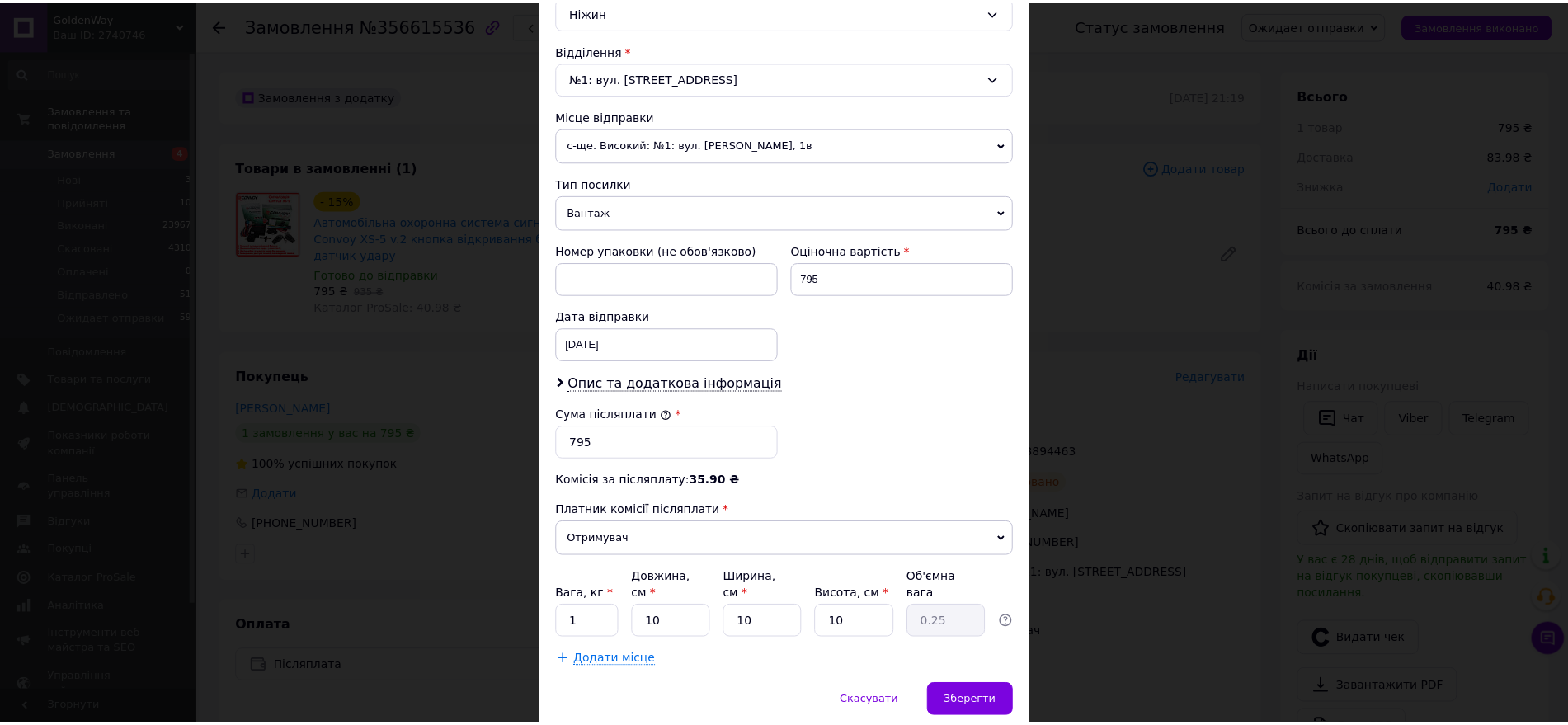
scroll to position [534, 0]
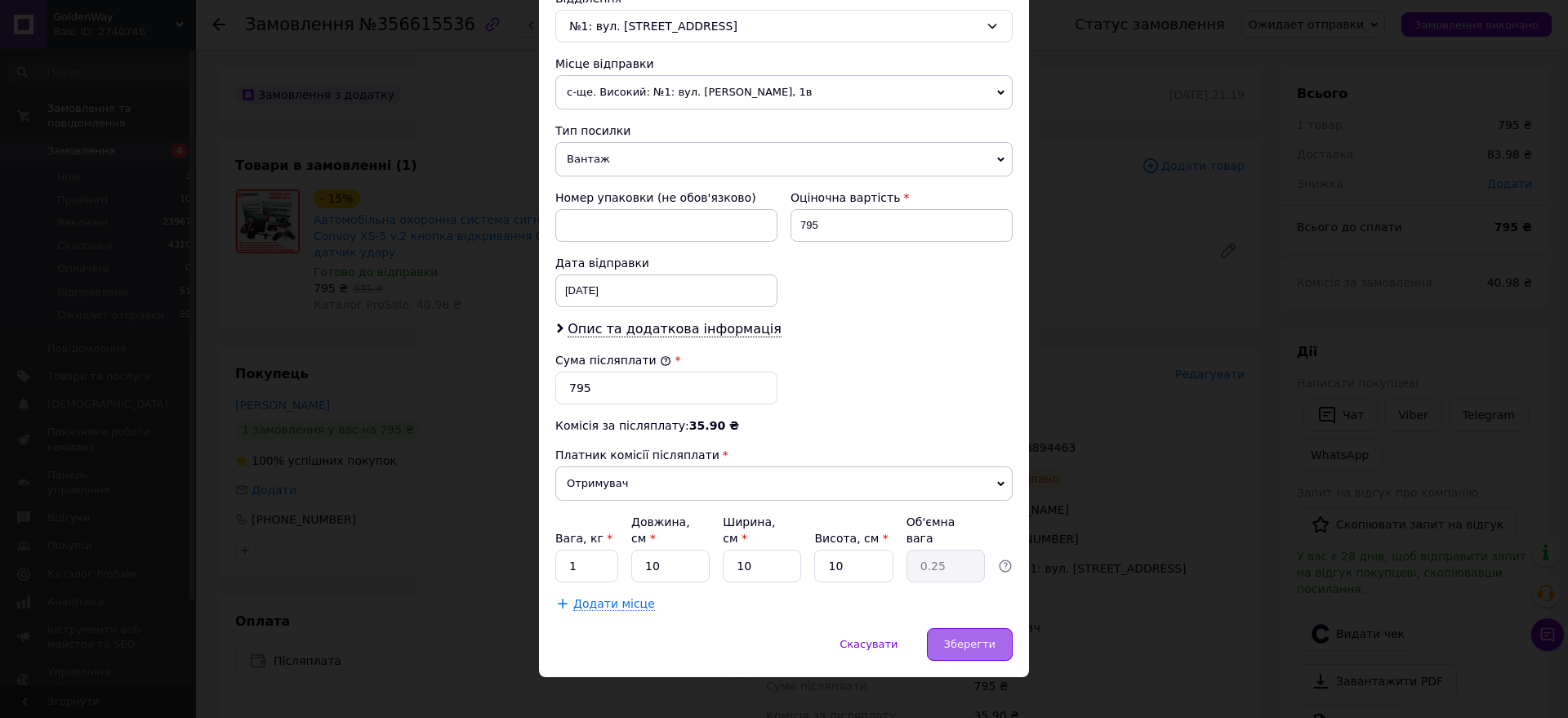
click at [975, 638] on span "Зберегти" at bounding box center [970, 644] width 52 height 12
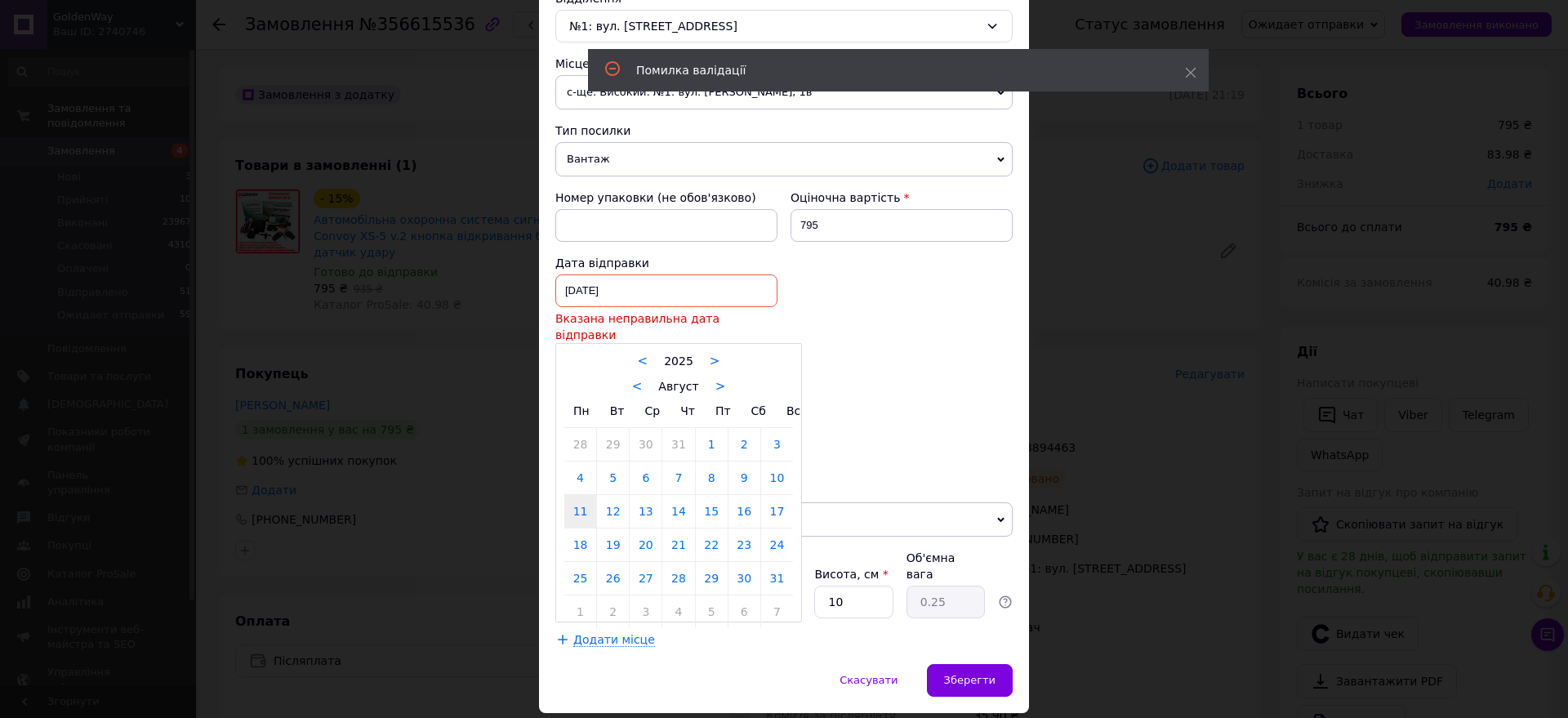
click at [676, 286] on div "[DATE] < 2025 > < Август > Пн Вт Ср Чт Пт Сб Вс 28 29 30 31 1 2 3 4 5 6 7 8 9 1…" at bounding box center [666, 290] width 222 height 32
click at [615, 497] on link "12" at bounding box center [613, 510] width 32 height 32
type input "[DATE]"
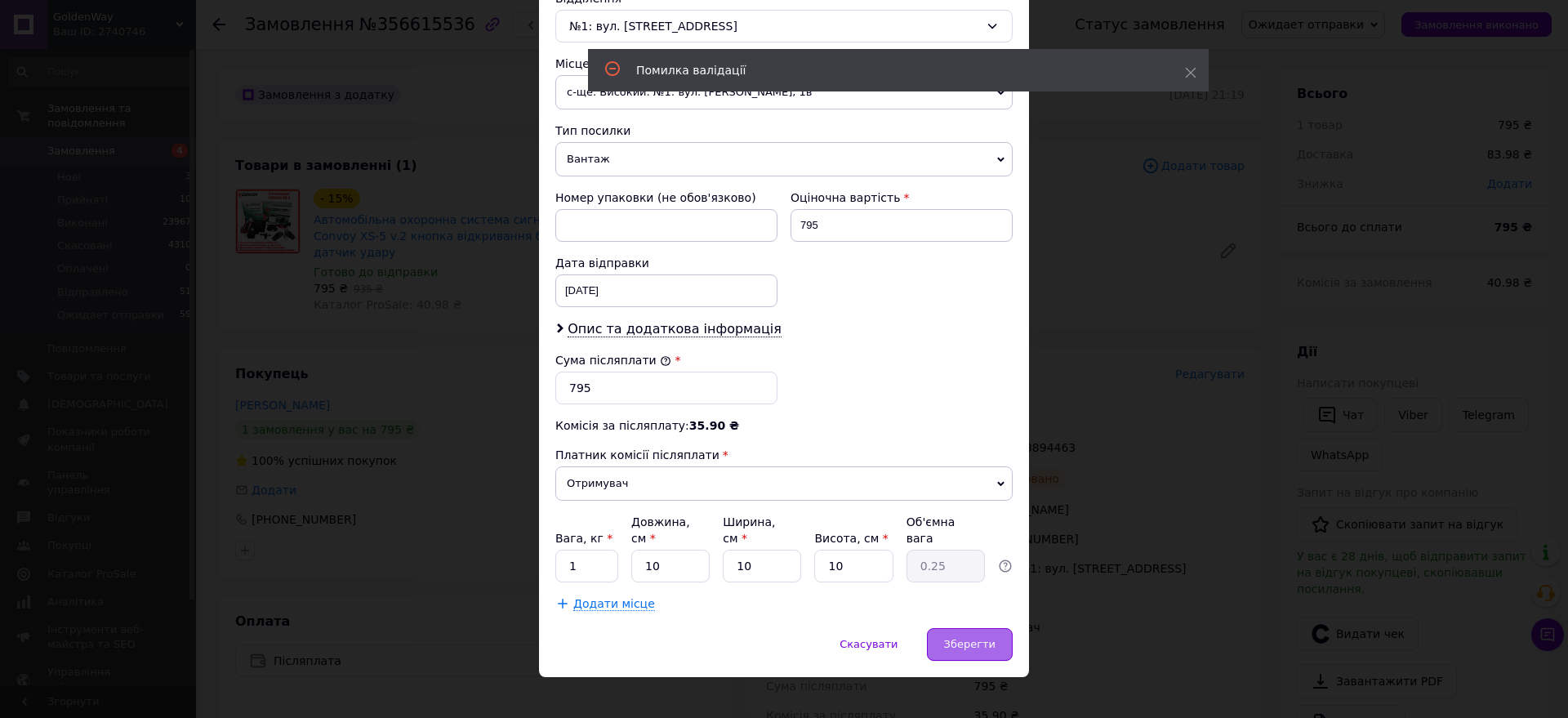
click at [988, 637] on div "Зберегти" at bounding box center [970, 644] width 86 height 32
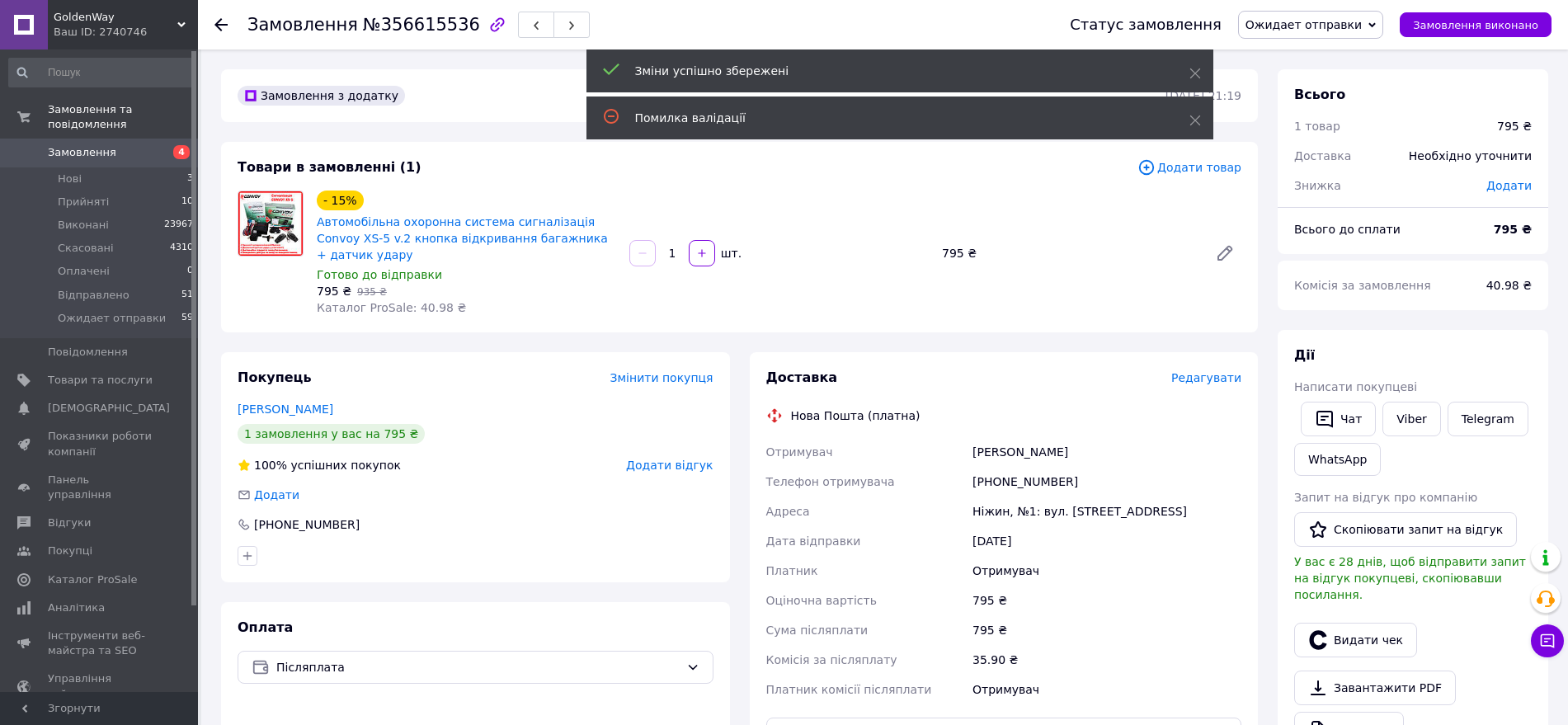
click at [1356, 27] on span "Ожидает отправки" at bounding box center [1304, 25] width 117 height 13
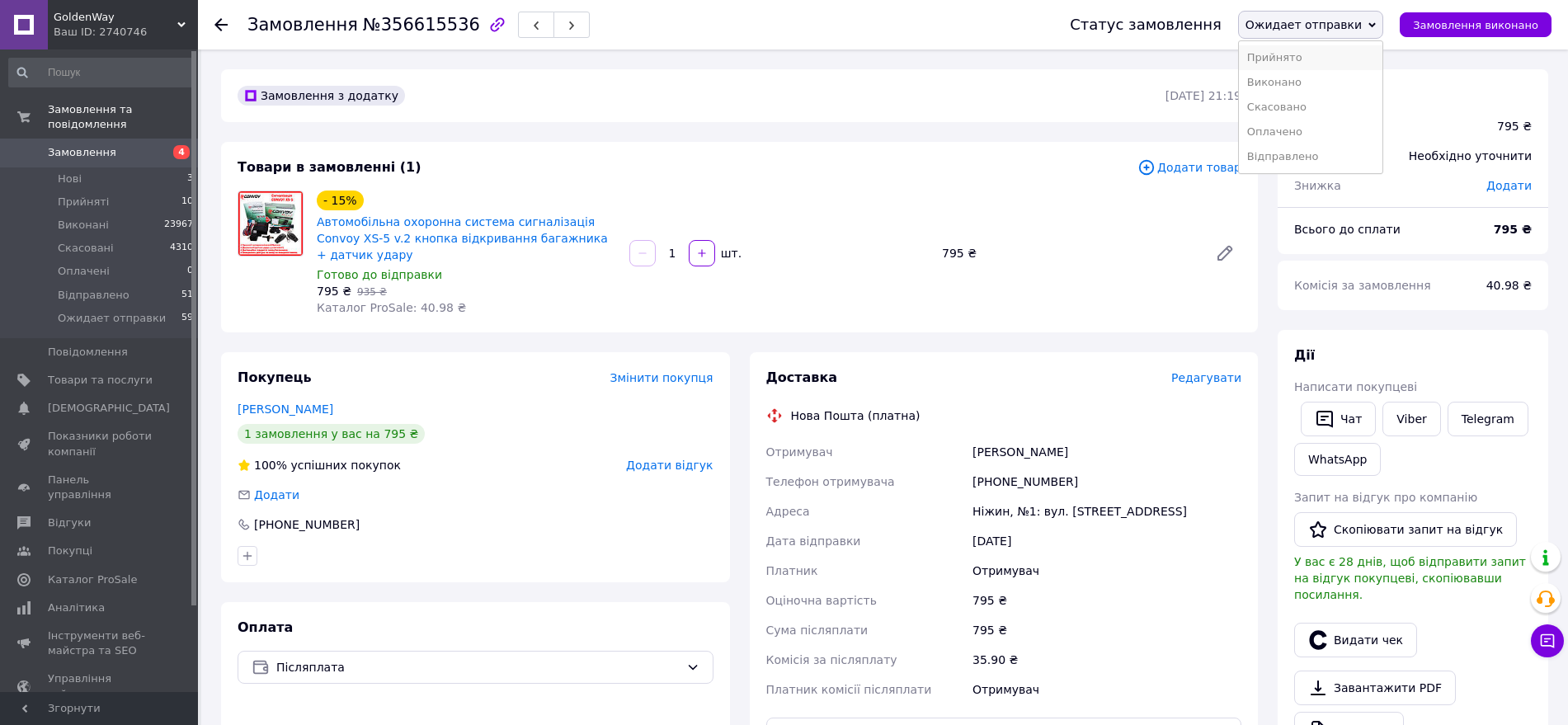
click at [1345, 56] on li "Прийнято" at bounding box center [1310, 57] width 143 height 25
click at [671, 459] on span "Додати відгук" at bounding box center [669, 465] width 87 height 13
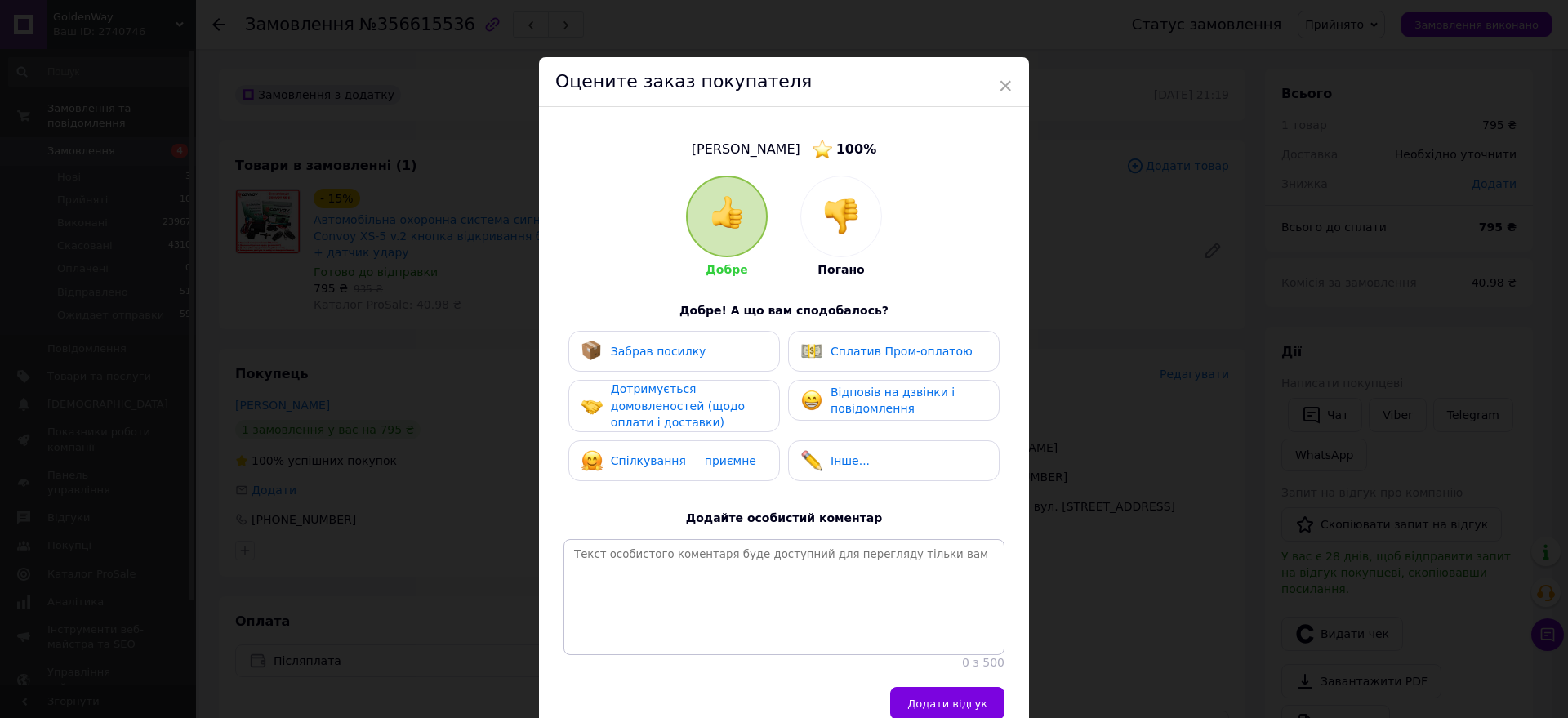
click at [833, 234] on img at bounding box center [840, 216] width 36 height 36
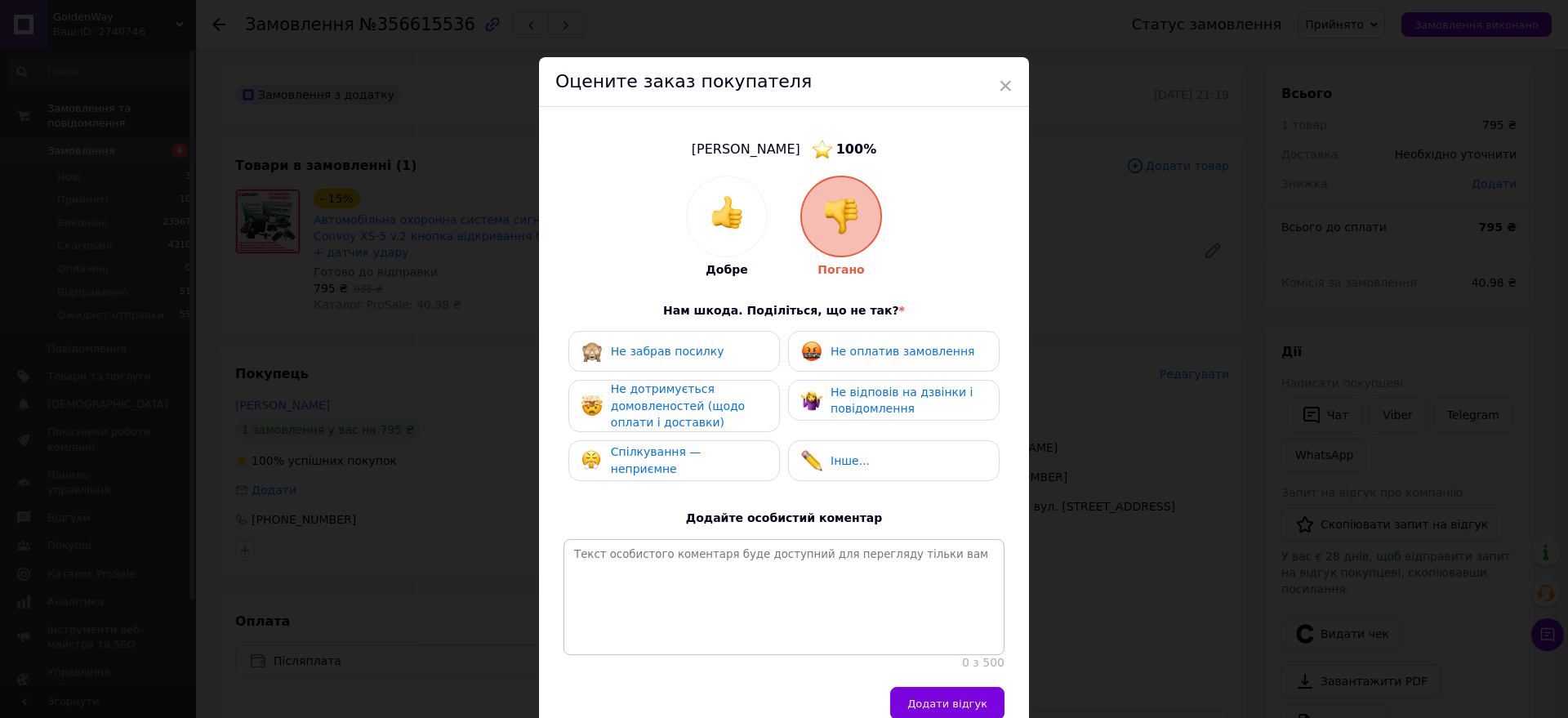
click at [719, 411] on span "Не дотримується домовленостей (щодо оплати і доставки)" at bounding box center [678, 405] width 134 height 46
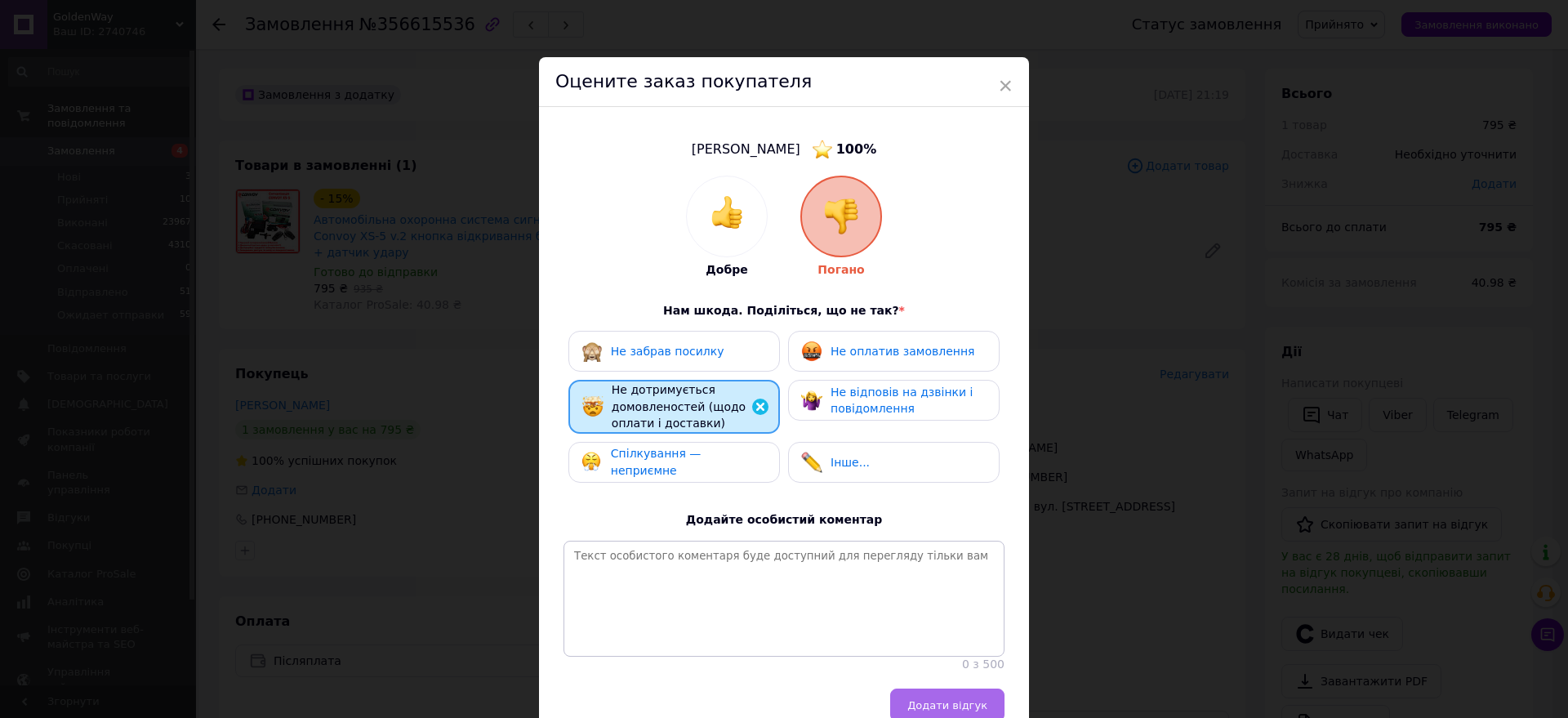
click at [950, 704] on button "Додати відгук" at bounding box center [947, 705] width 115 height 32
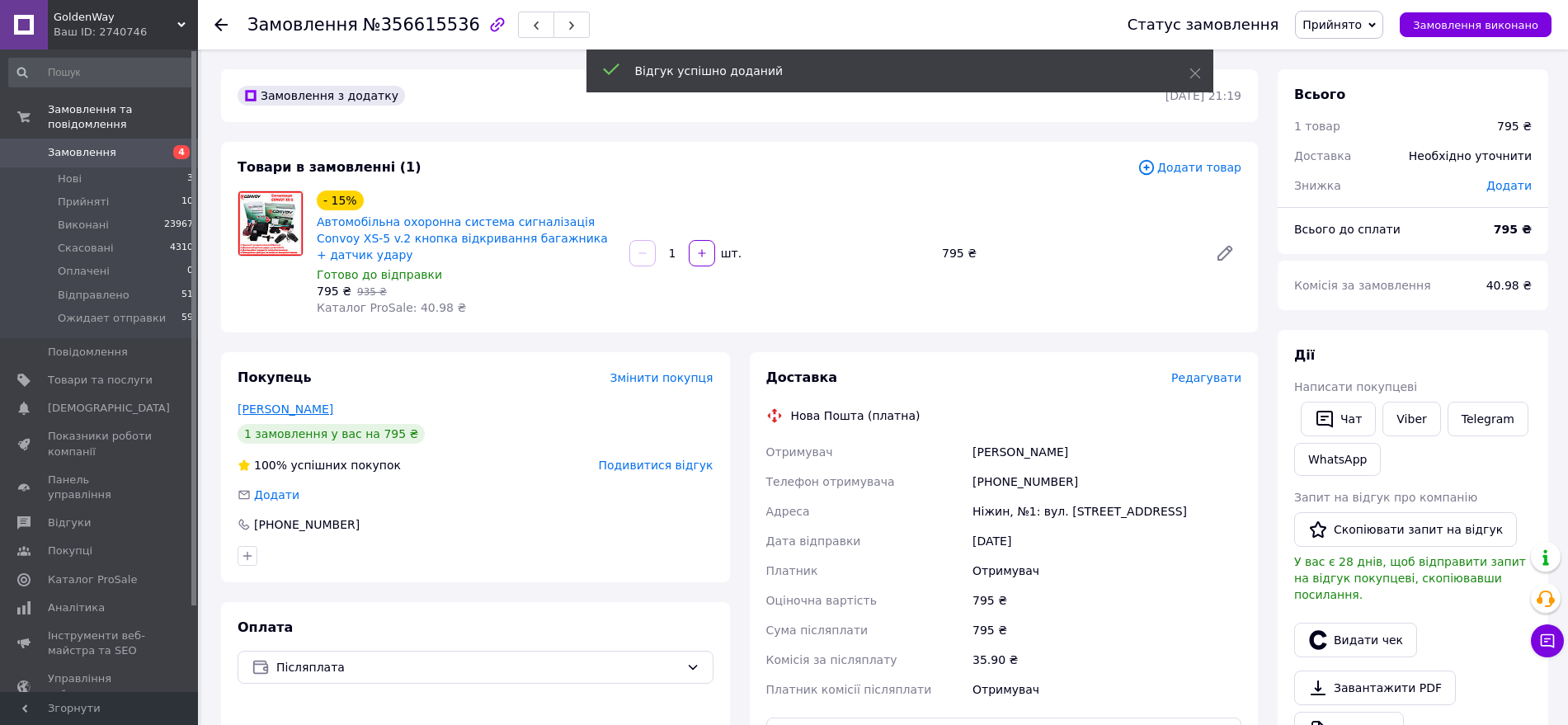
click at [287, 402] on link "[PERSON_NAME]" at bounding box center [285, 408] width 95 height 13
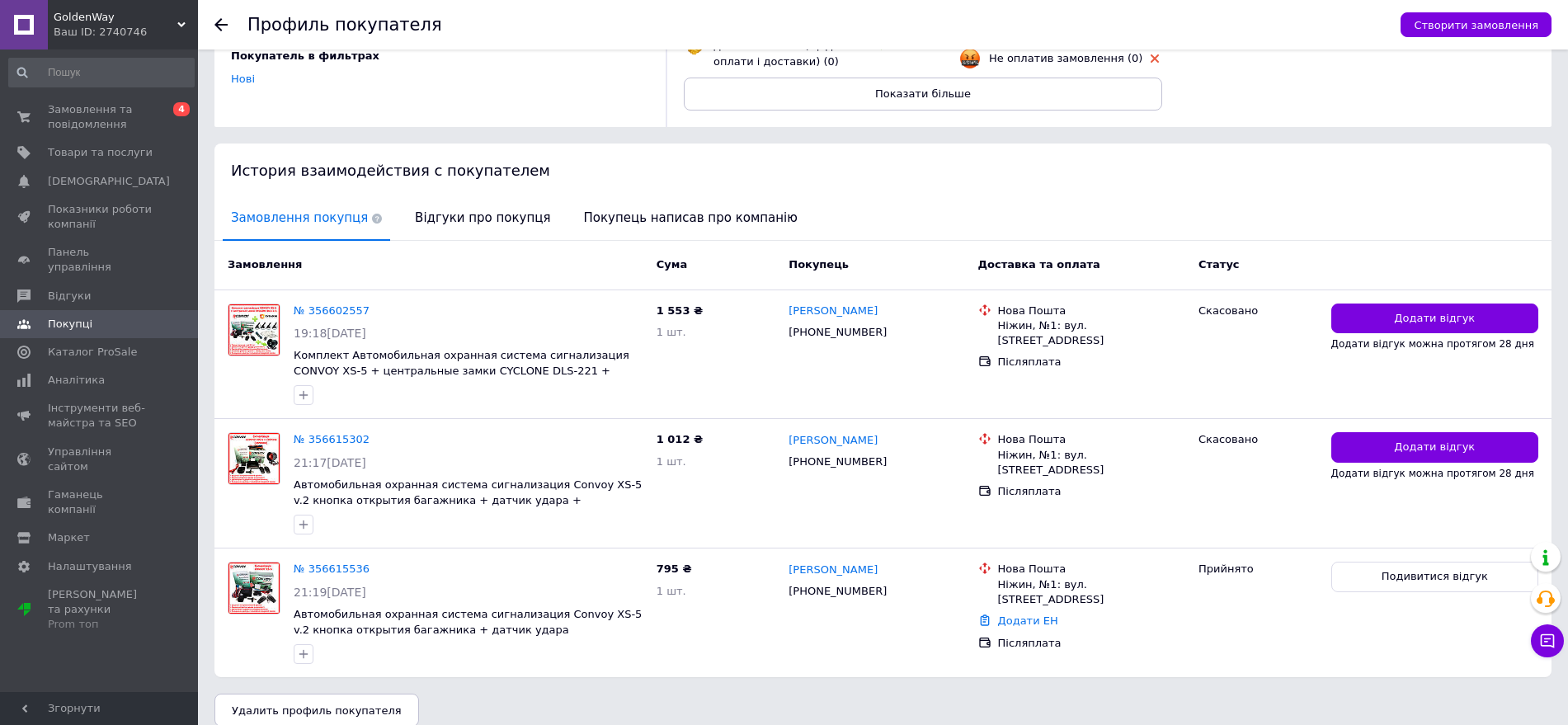
scroll to position [250, 0]
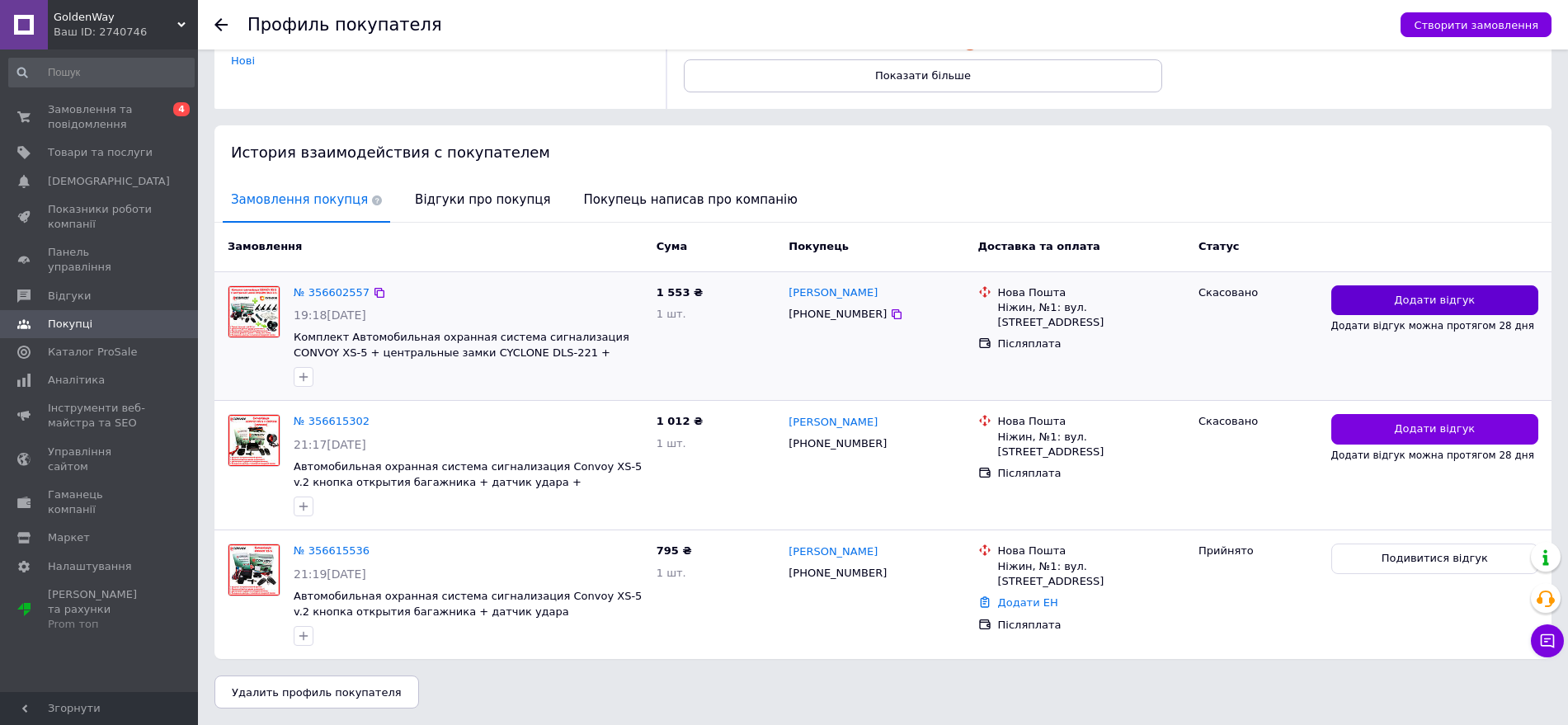
click at [1387, 310] on button "Додати відгук" at bounding box center [1435, 301] width 207 height 31
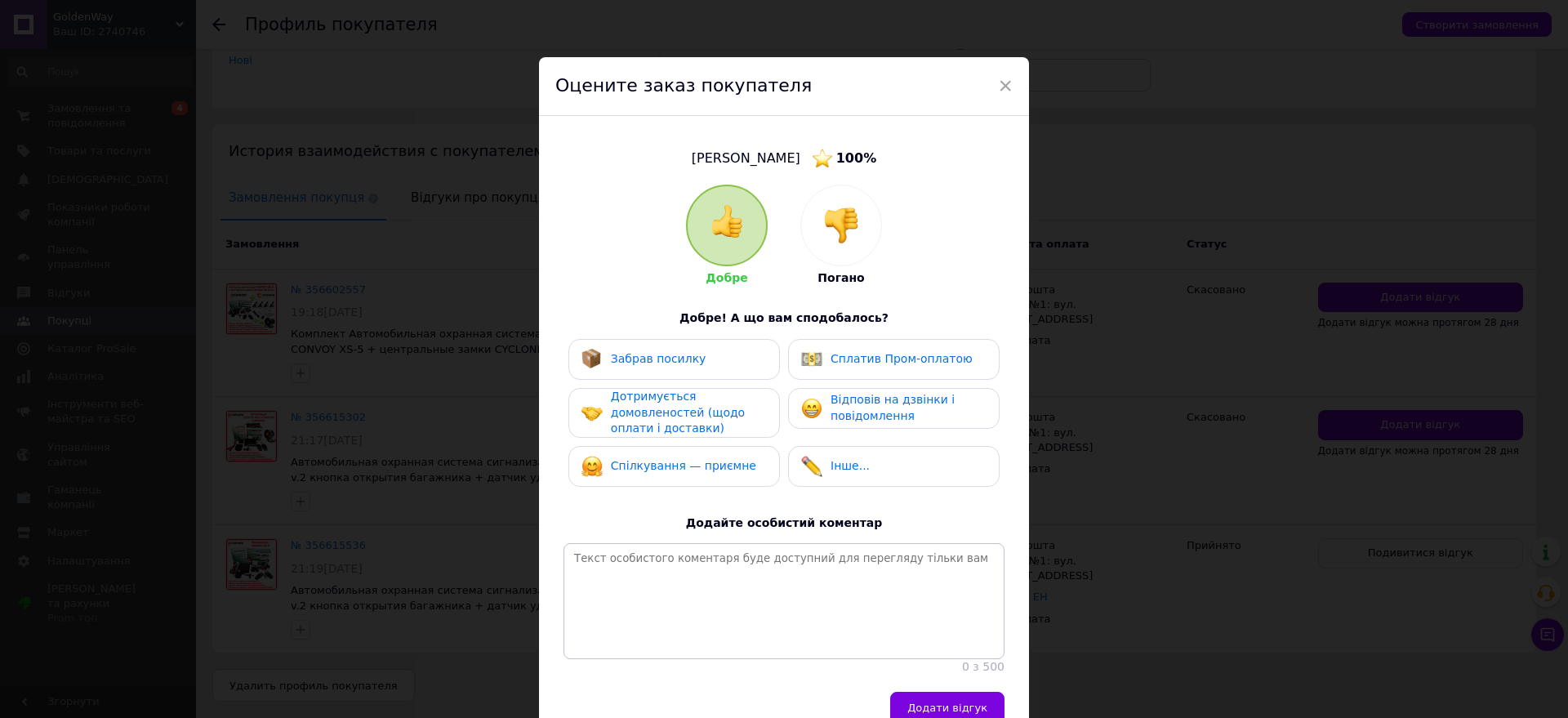
click at [815, 233] on div at bounding box center [840, 225] width 80 height 80
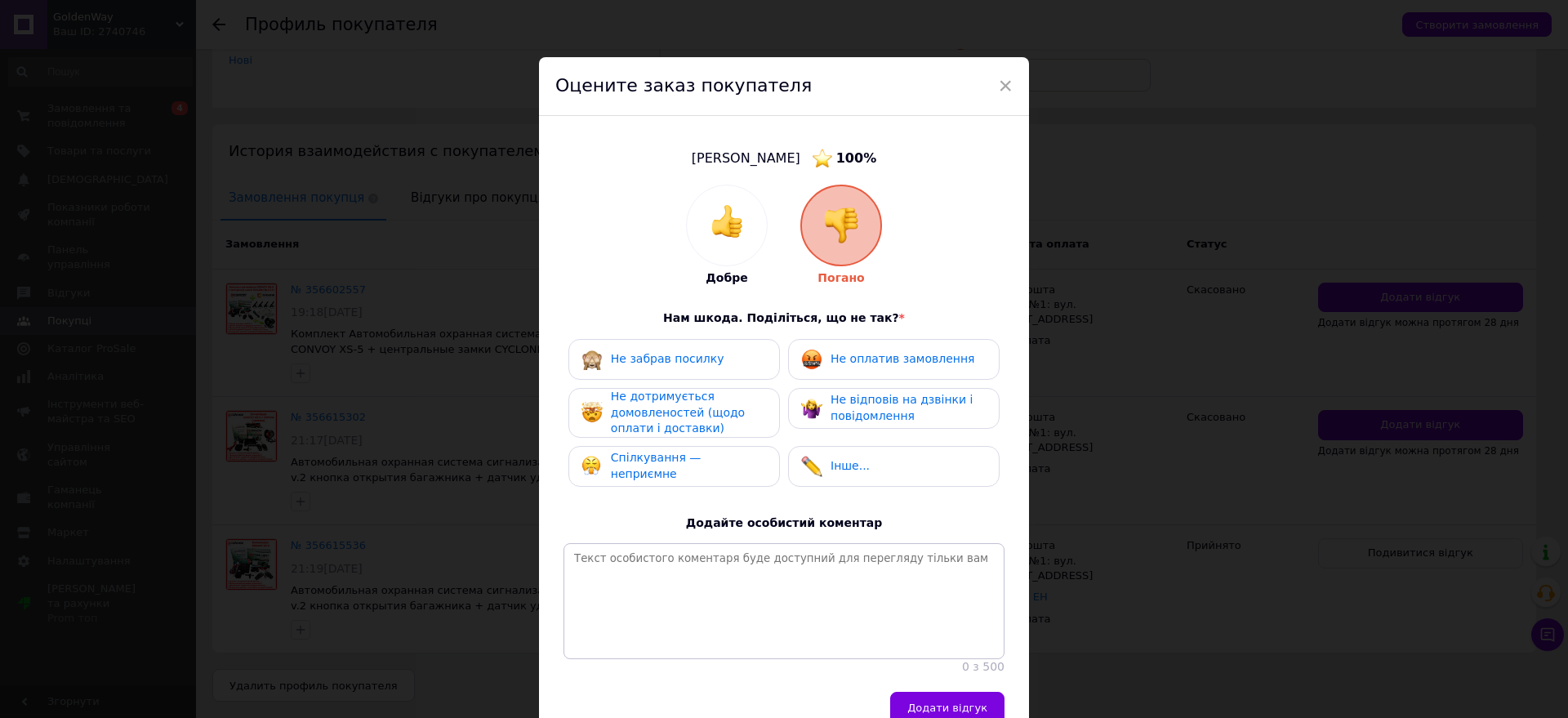
click at [661, 410] on span "Не дотримується домовленостей (щодо оплати і доставки)" at bounding box center [678, 412] width 134 height 45
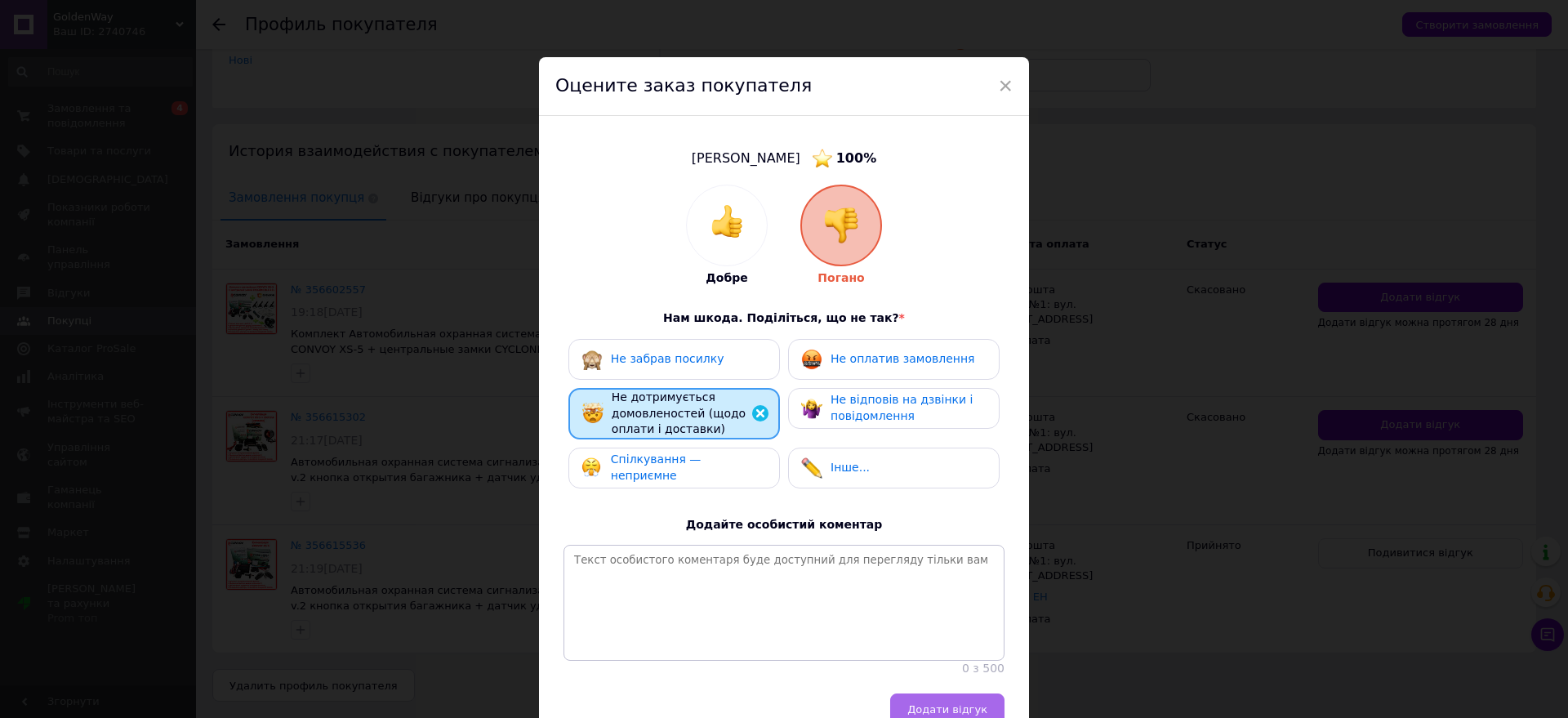
click at [955, 711] on button "Додати відгук" at bounding box center [947, 709] width 115 height 32
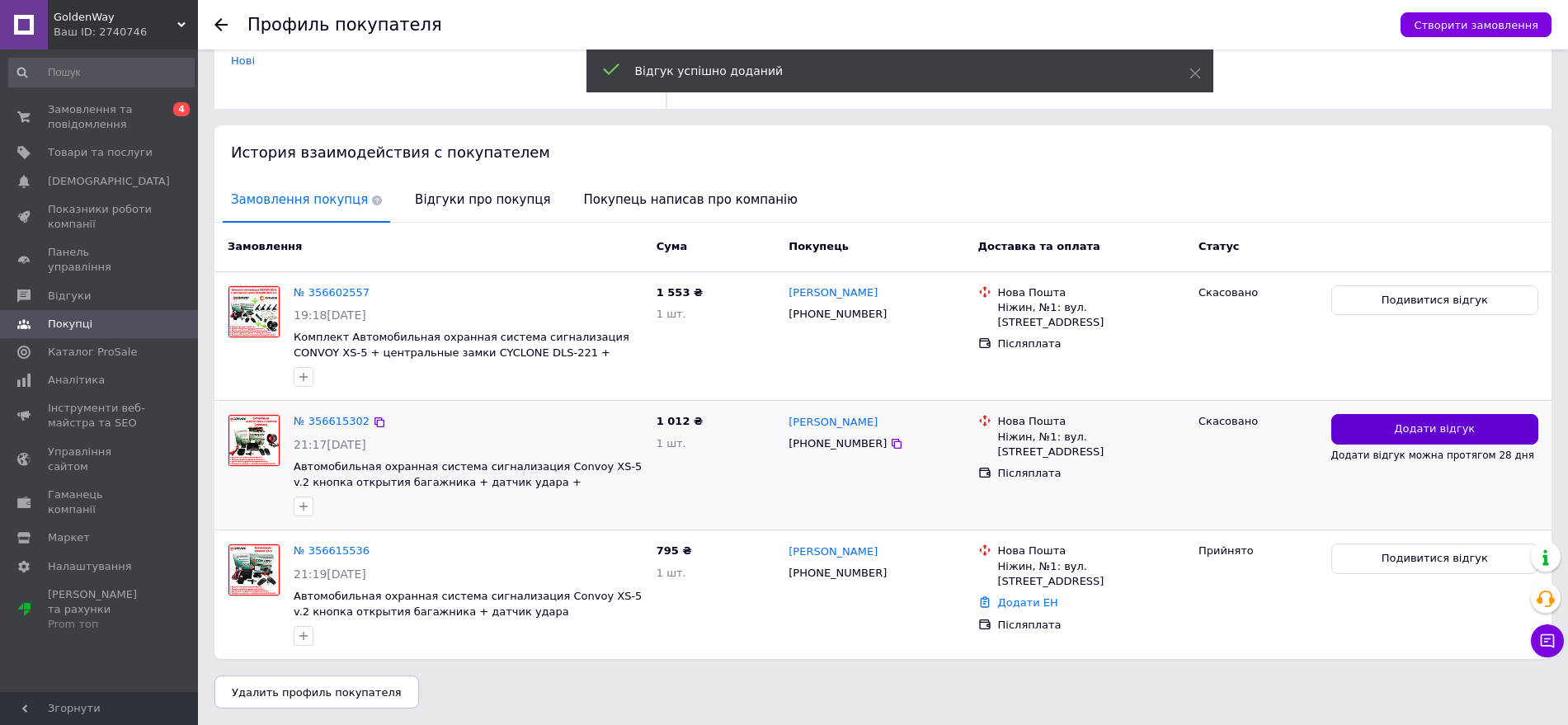
click at [1386, 433] on button "Додати відгук" at bounding box center [1435, 429] width 207 height 31
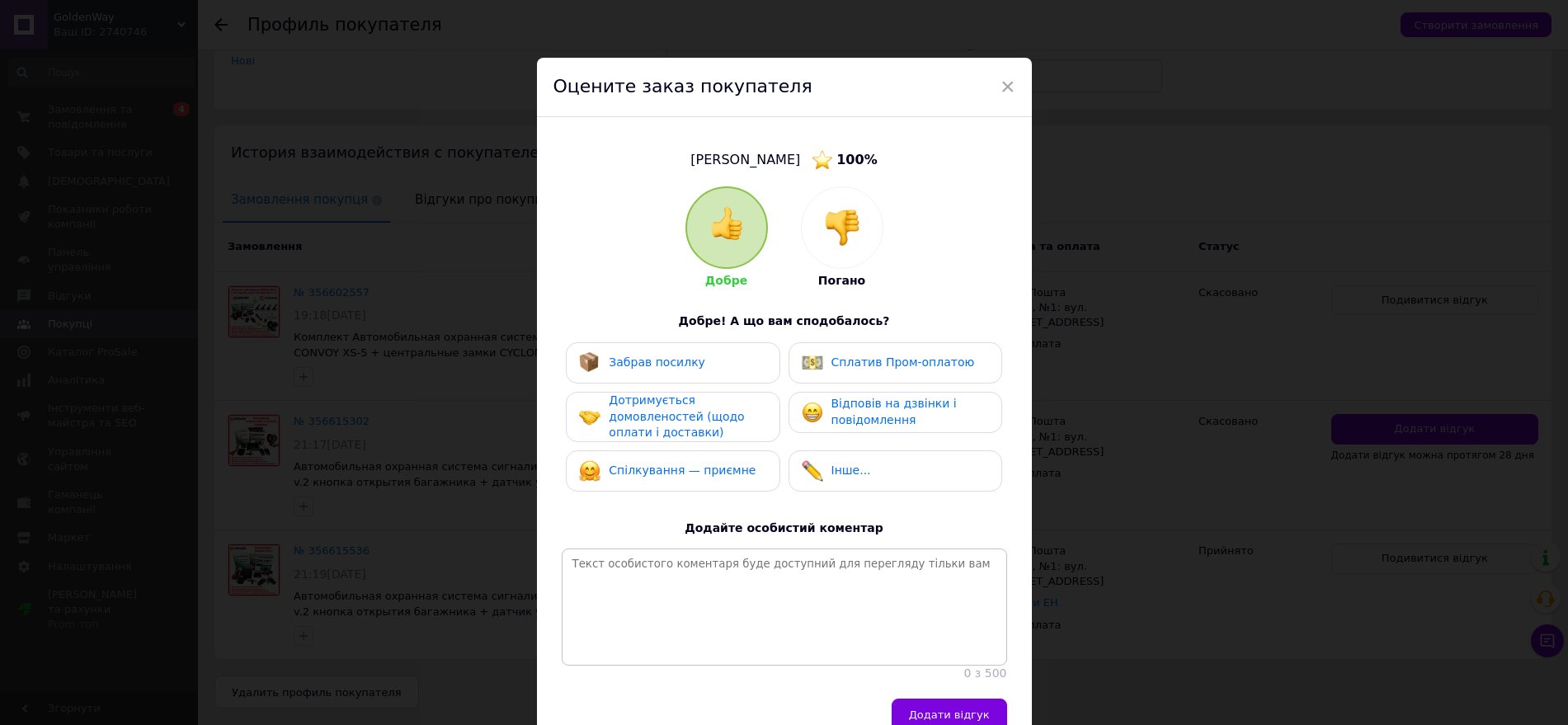
click at [840, 238] on img at bounding box center [841, 227] width 36 height 36
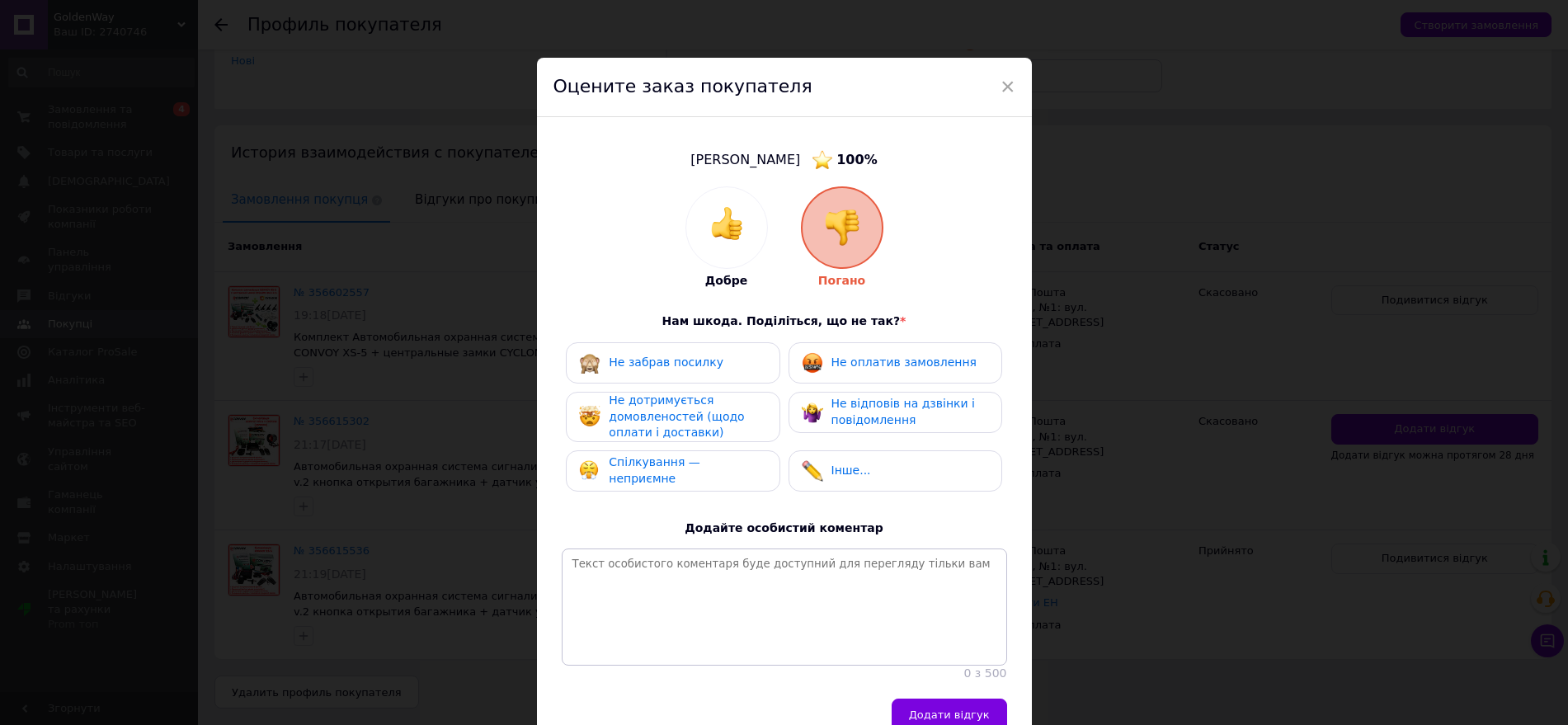
click at [650, 415] on span "Не дотримується домовленостей (щодо оплати і доставки)" at bounding box center [676, 416] width 135 height 45
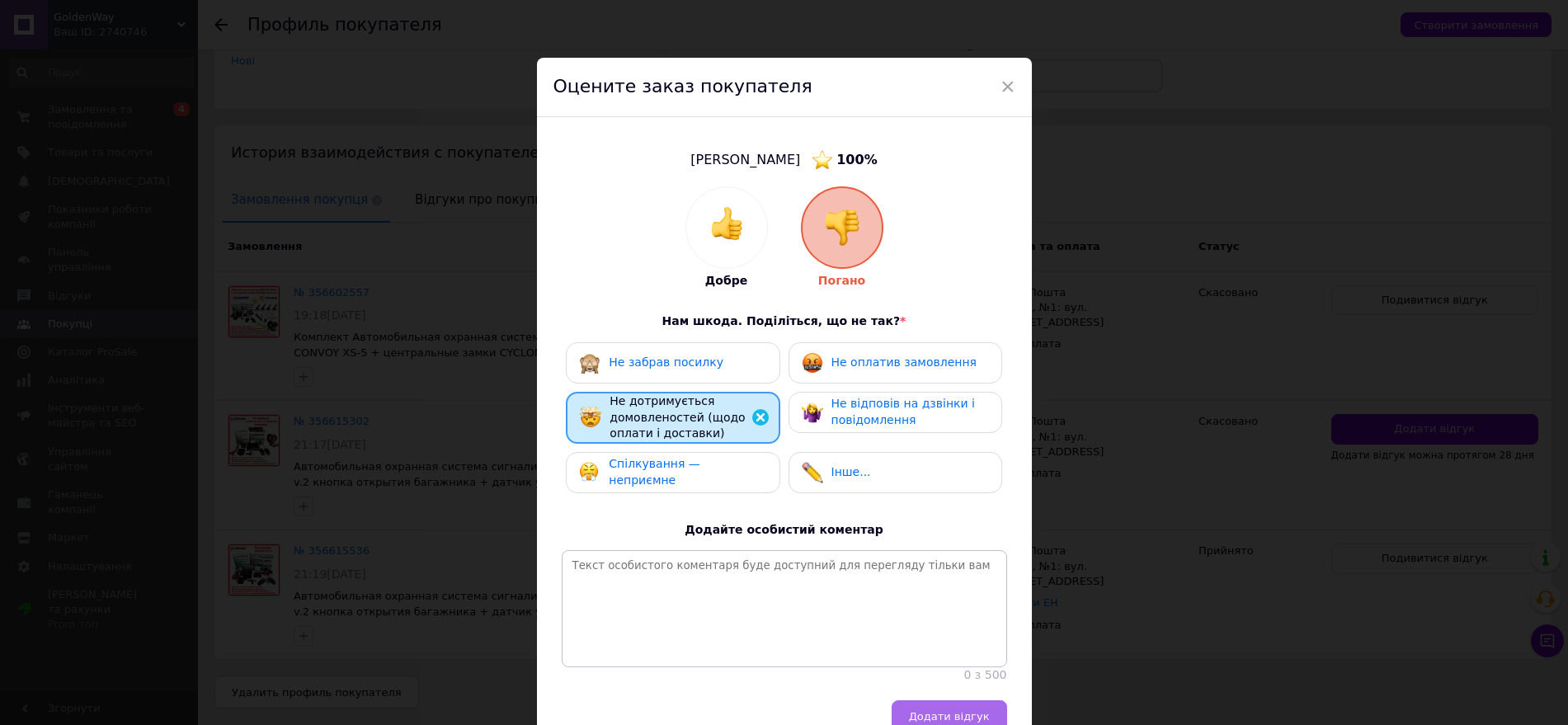
click at [951, 714] on button "Додати відгук" at bounding box center [949, 716] width 116 height 33
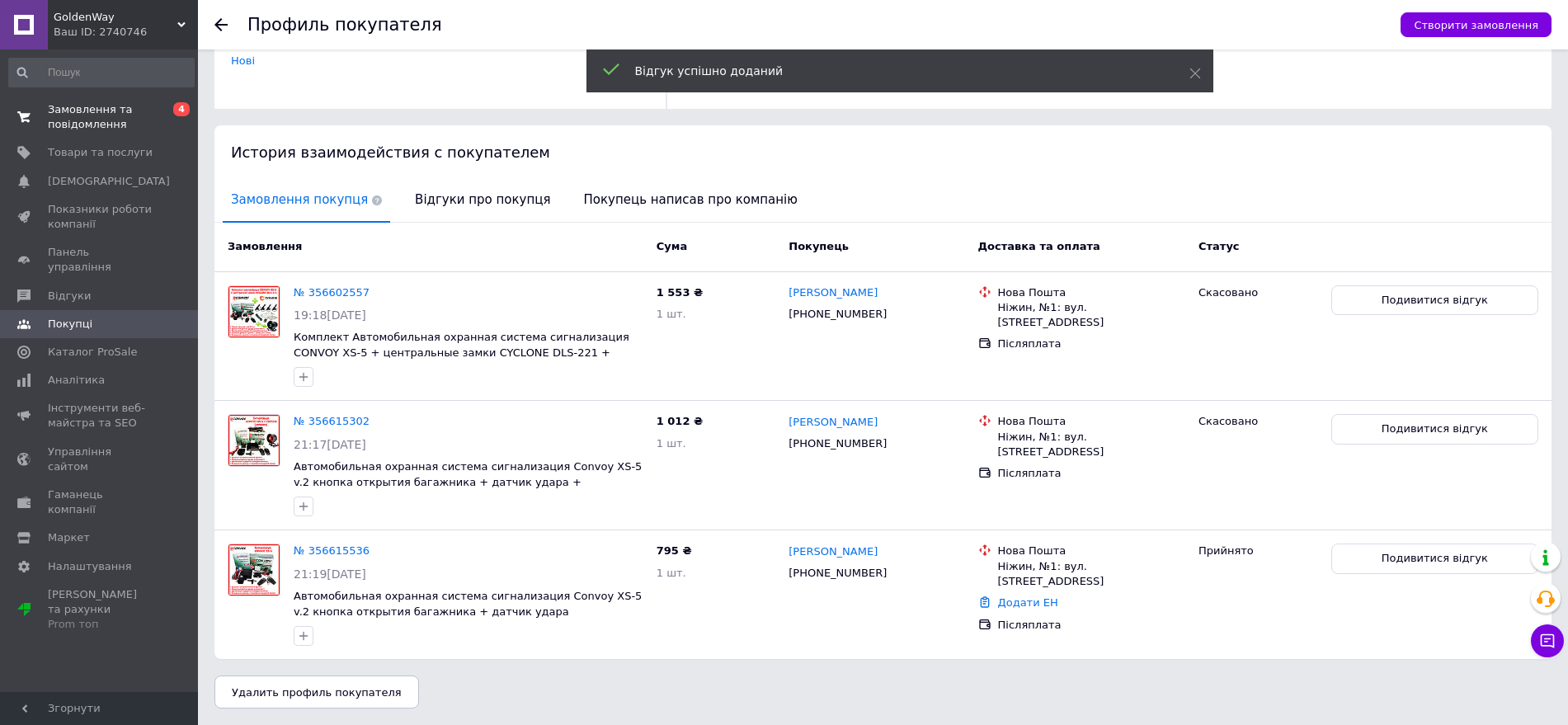
click at [145, 110] on span "Замовлення та повідомлення" at bounding box center [100, 118] width 104 height 30
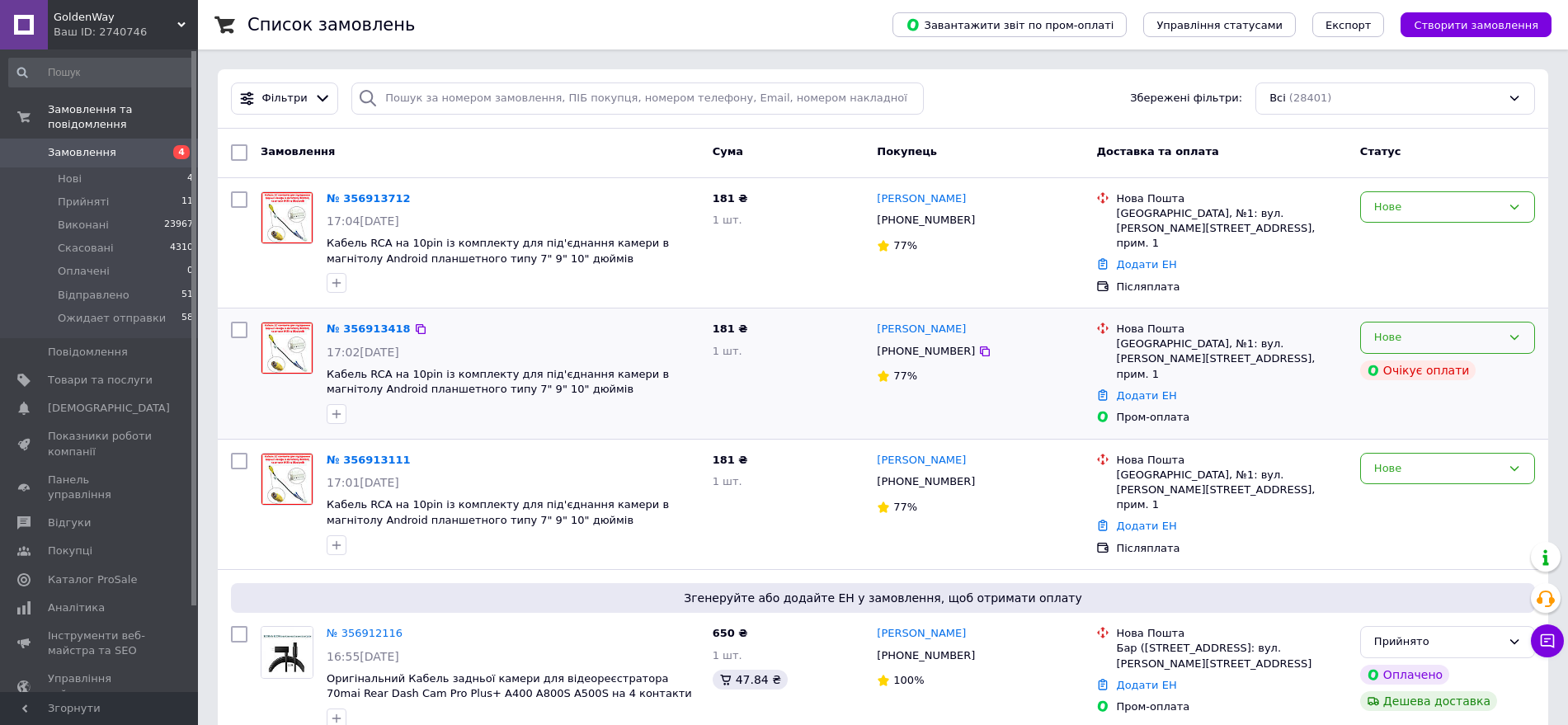
click at [1527, 336] on div "Нове" at bounding box center [1447, 338] width 175 height 32
click at [1416, 439] on li "Скасовано" at bounding box center [1447, 432] width 173 height 31
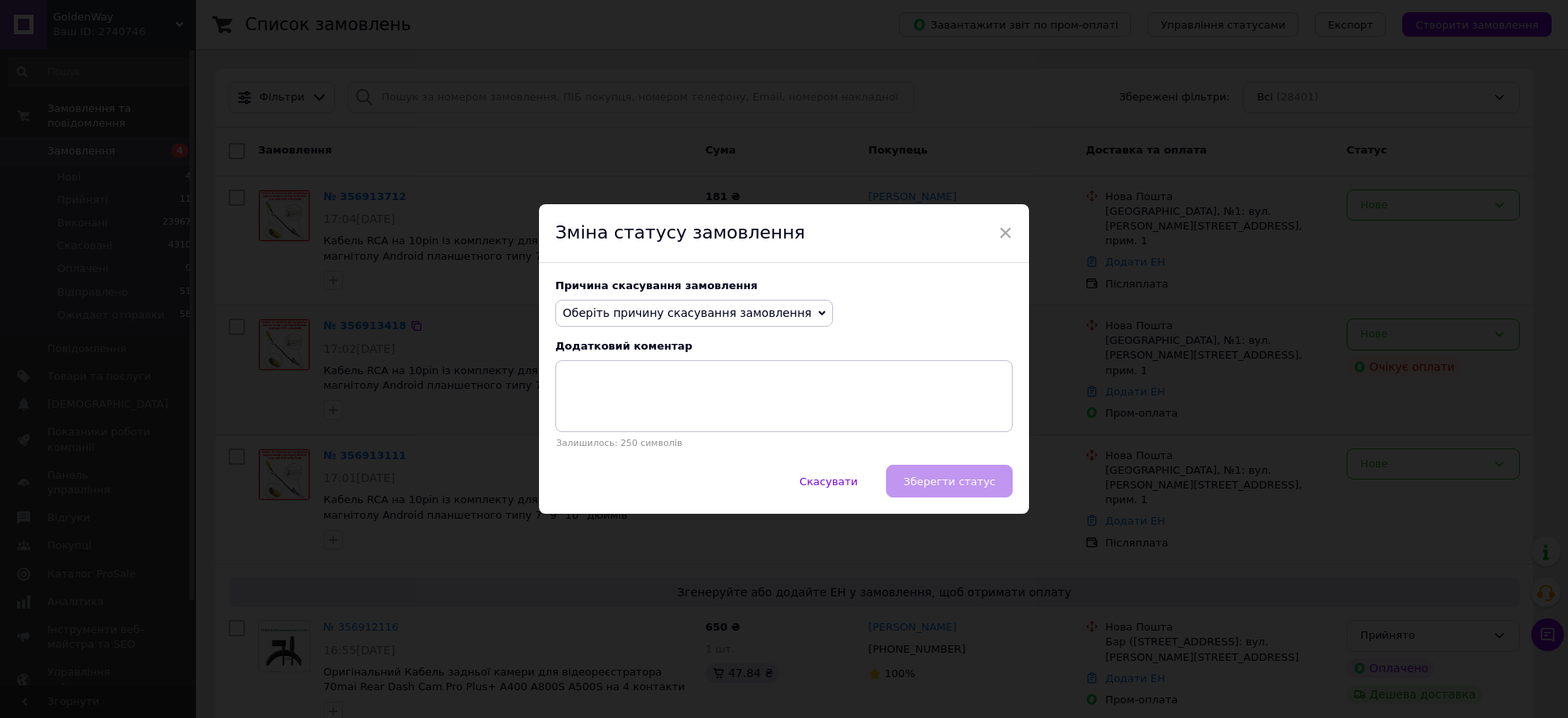
click at [765, 309] on span "Оберіть причину скасування замовлення" at bounding box center [687, 313] width 250 height 13
click at [705, 433] on li "Замовлення-дублікат" at bounding box center [693, 437] width 276 height 23
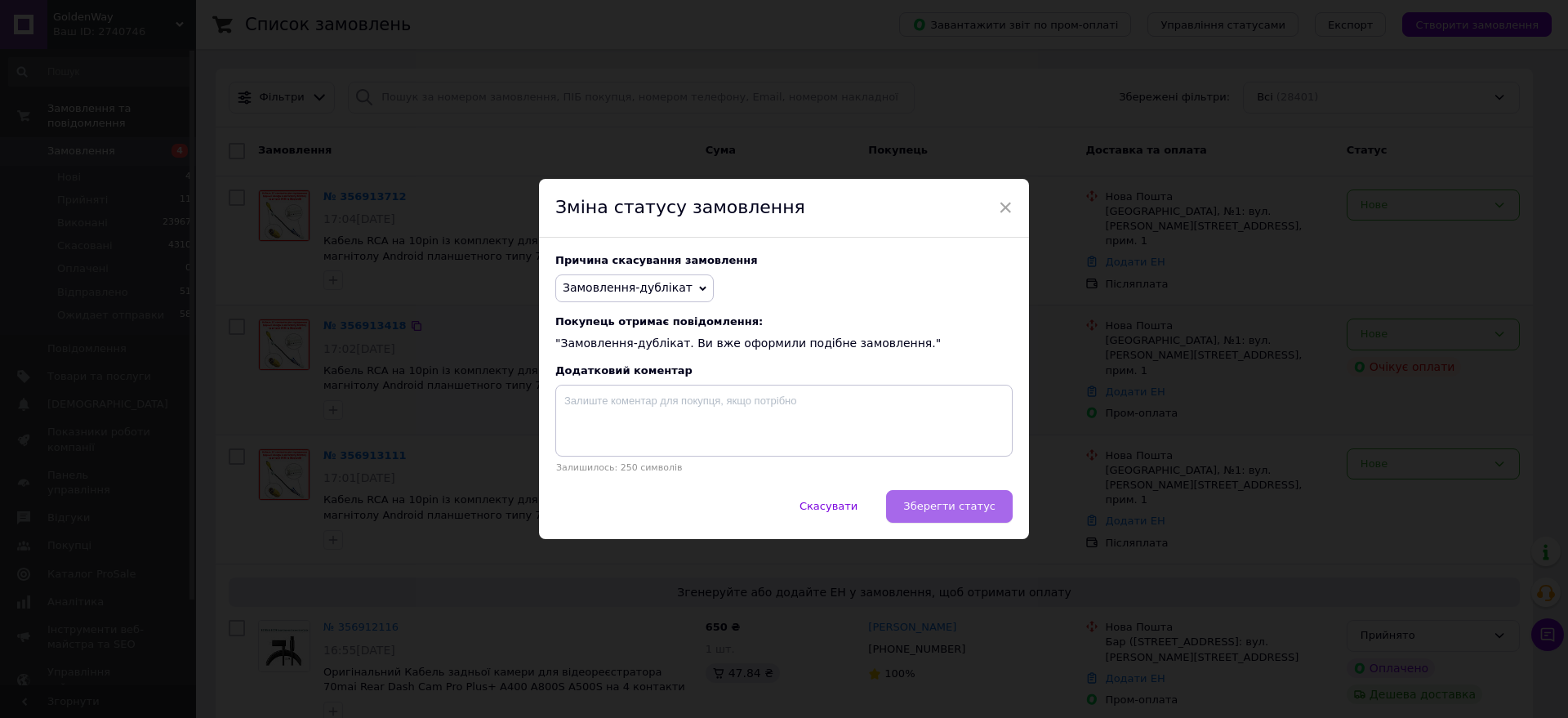
click at [963, 517] on button "Зберегти статус" at bounding box center [949, 506] width 127 height 32
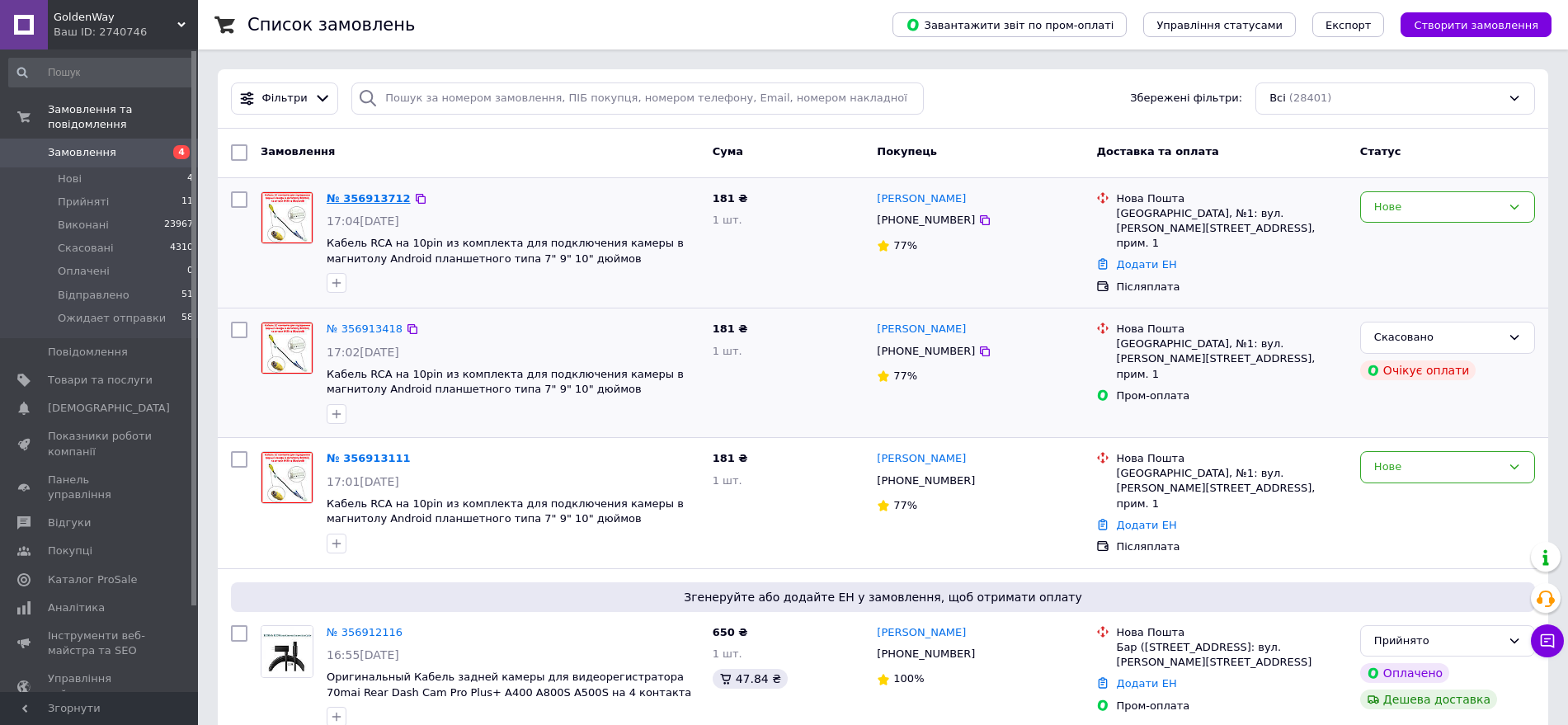
click at [389, 192] on link "№ 356913712" at bounding box center [368, 198] width 84 height 12
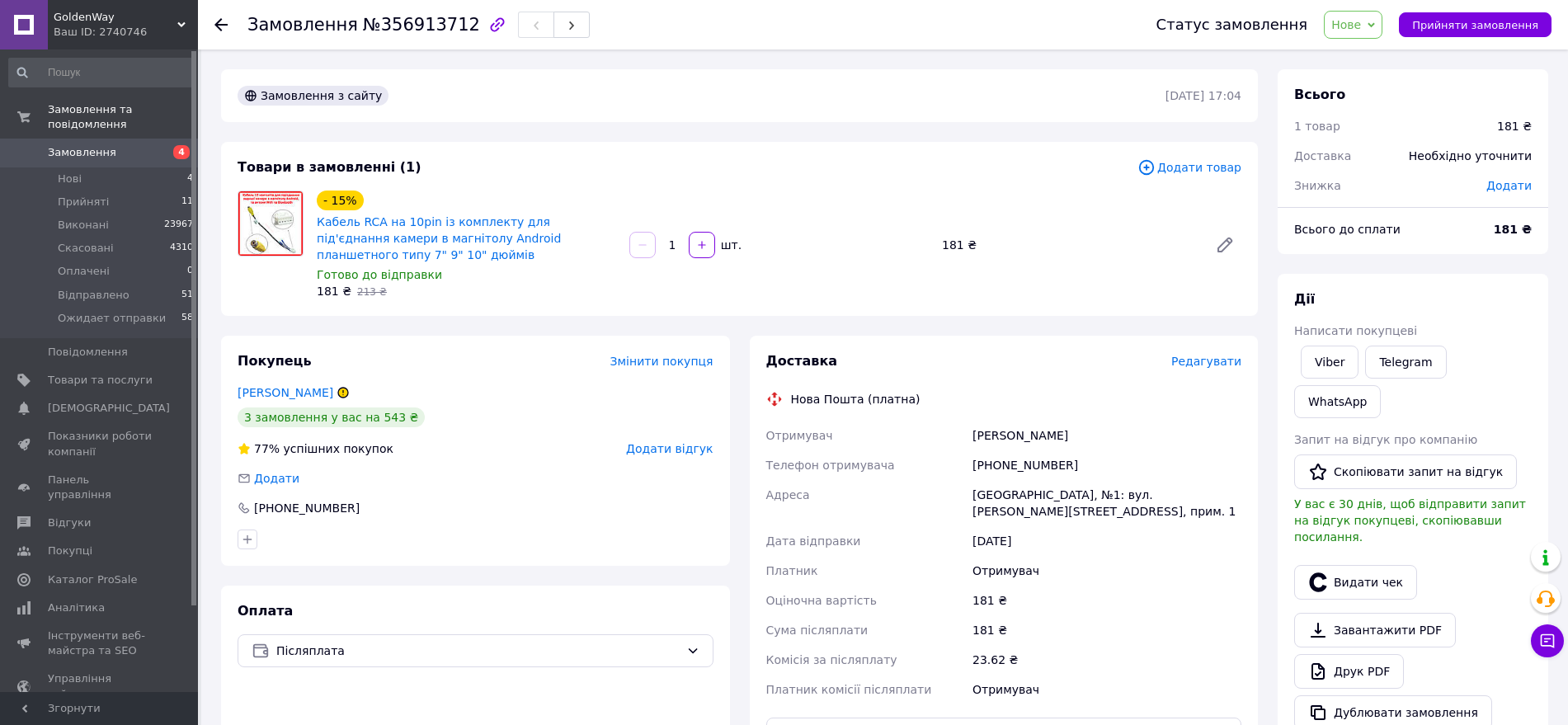
click at [1206, 356] on span "Редагувати" at bounding box center [1206, 361] width 70 height 13
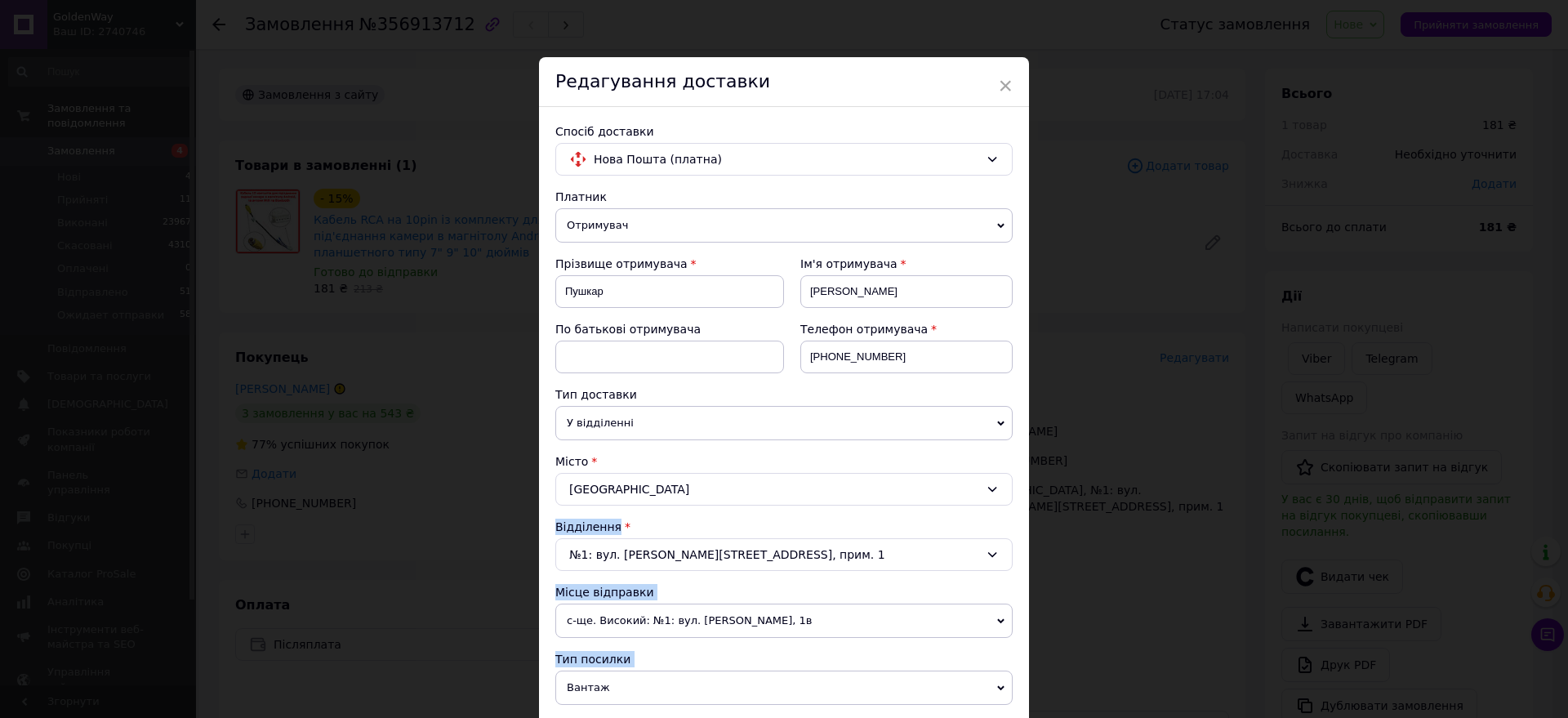
drag, startPoint x: 920, startPoint y: 458, endPoint x: 1567, endPoint y: 153, distance: 715.3
click at [1567, 153] on div "× Редагування доставки Спосіб доставки Нова Пошта (платна) Платник Отримувач Ві…" at bounding box center [784, 359] width 1568 height 718
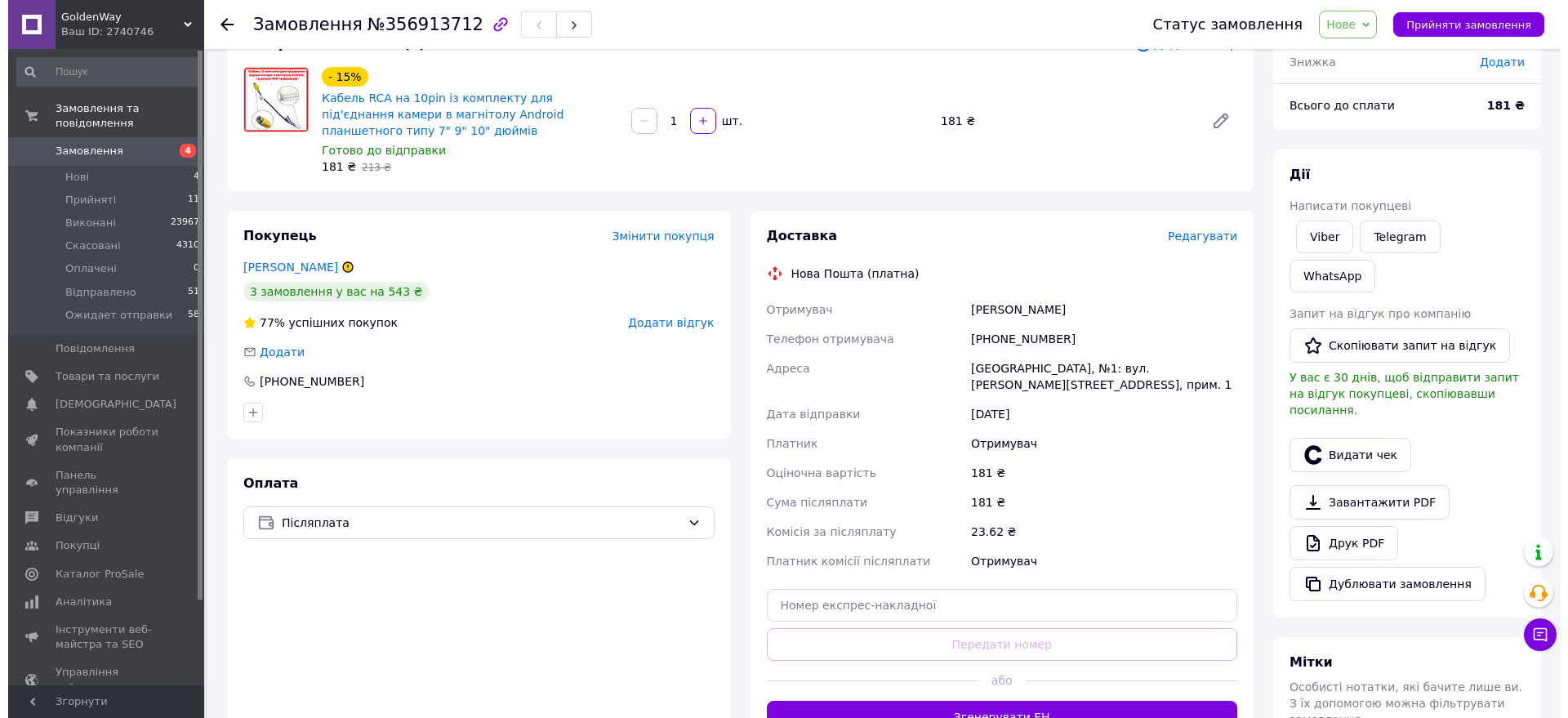
scroll to position [123, 0]
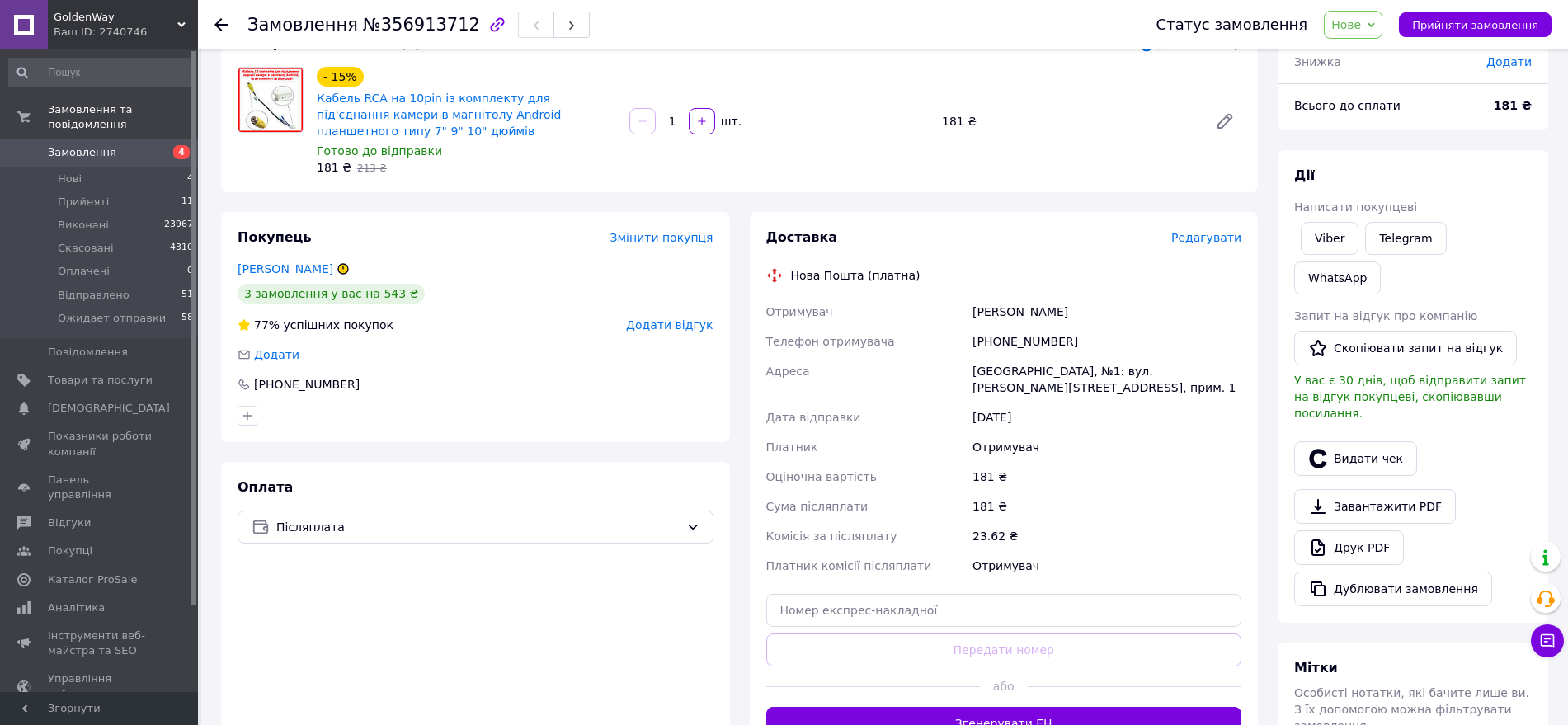
click at [1214, 239] on span "Редагувати" at bounding box center [1206, 237] width 70 height 13
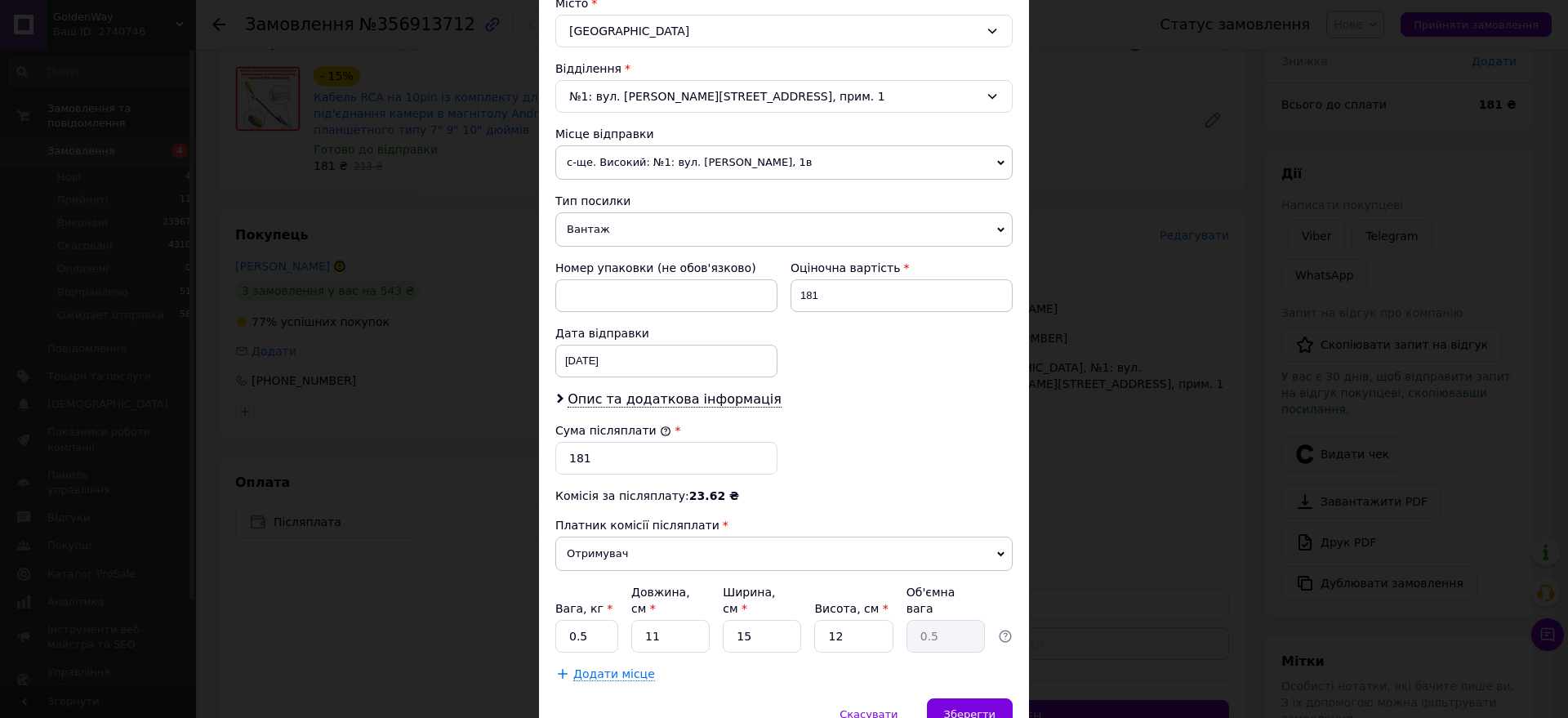
scroll to position [470, 0]
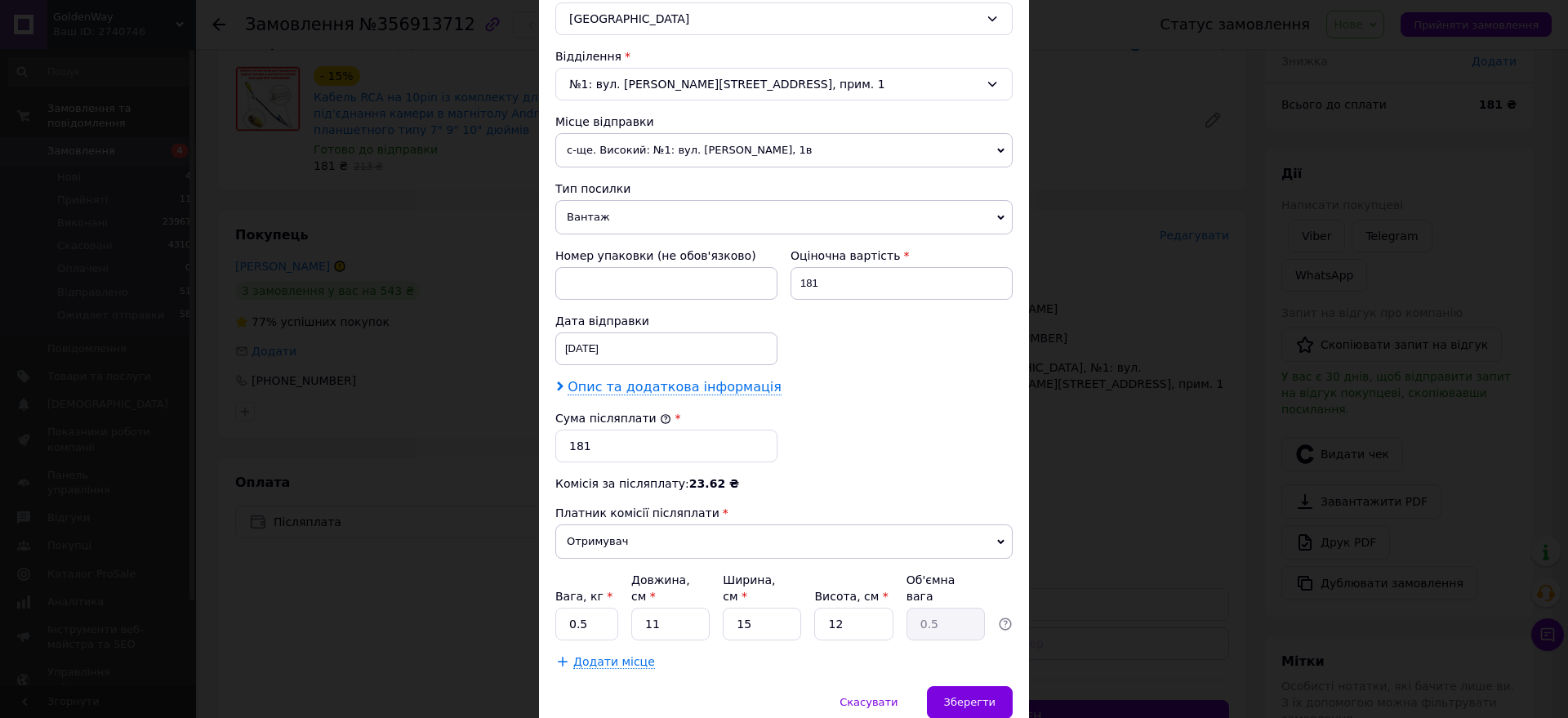
click at [678, 384] on span "Опис та додаткова інформація" at bounding box center [674, 387] width 214 height 17
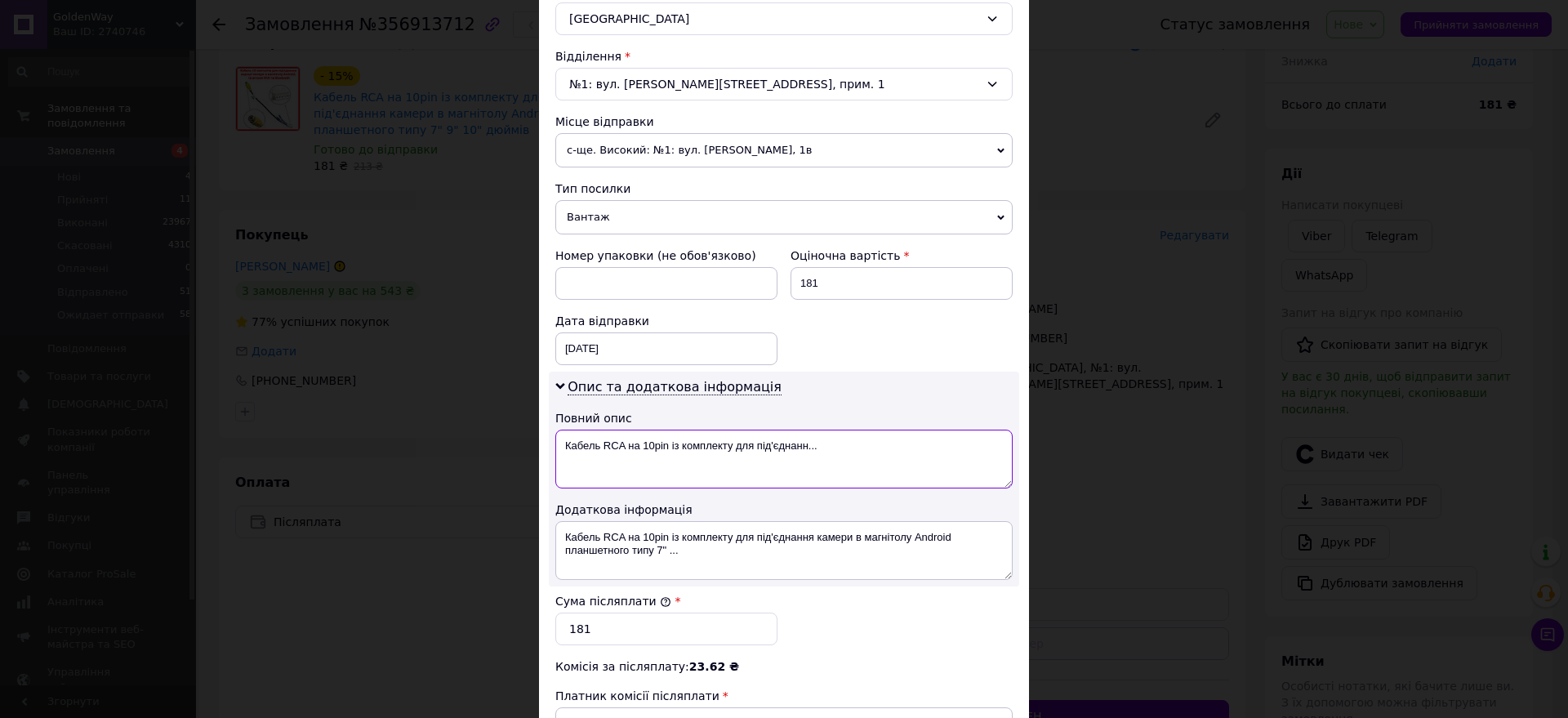
click at [866, 444] on textarea "Кабель RCA на 10pin із комплекту для під'єднанн..." at bounding box center [784, 459] width 457 height 59
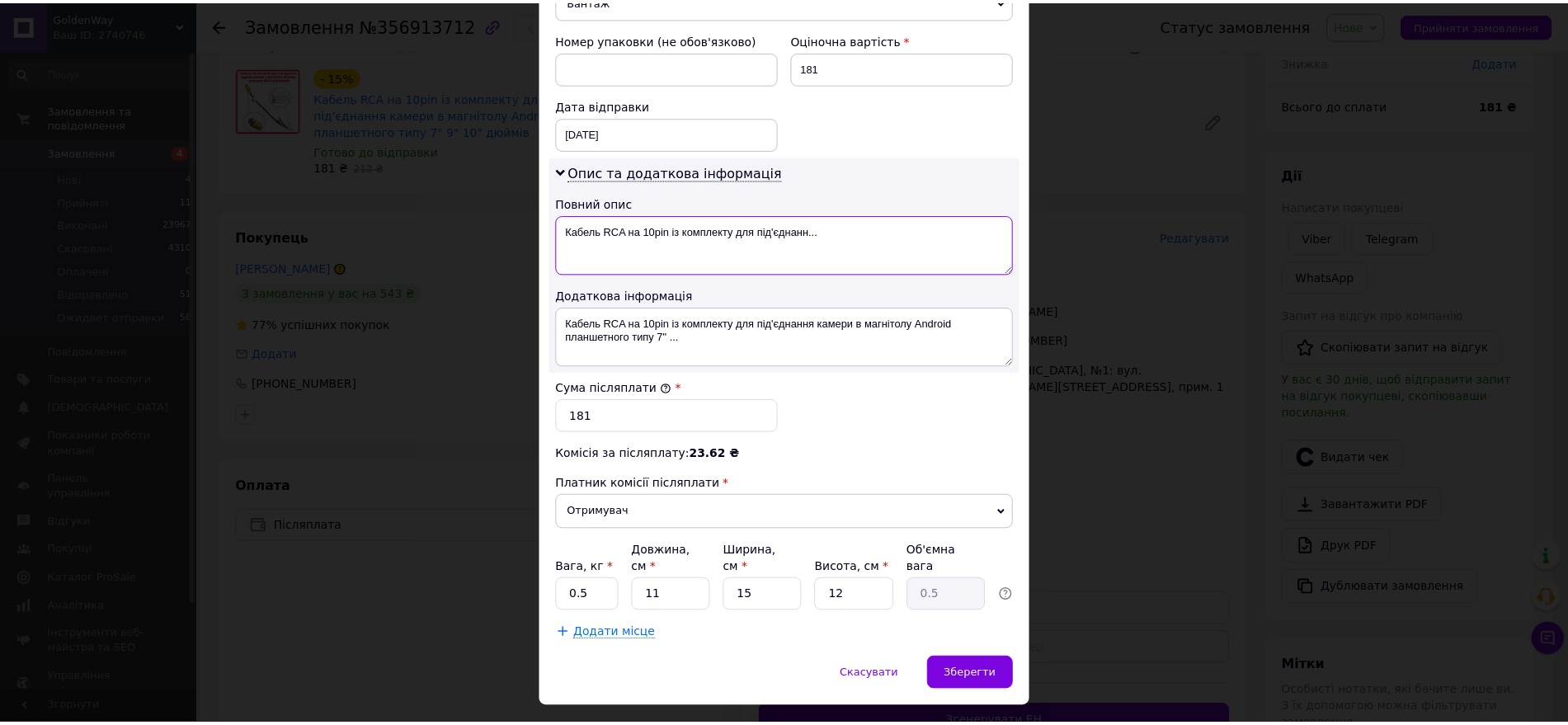
scroll to position [719, 0]
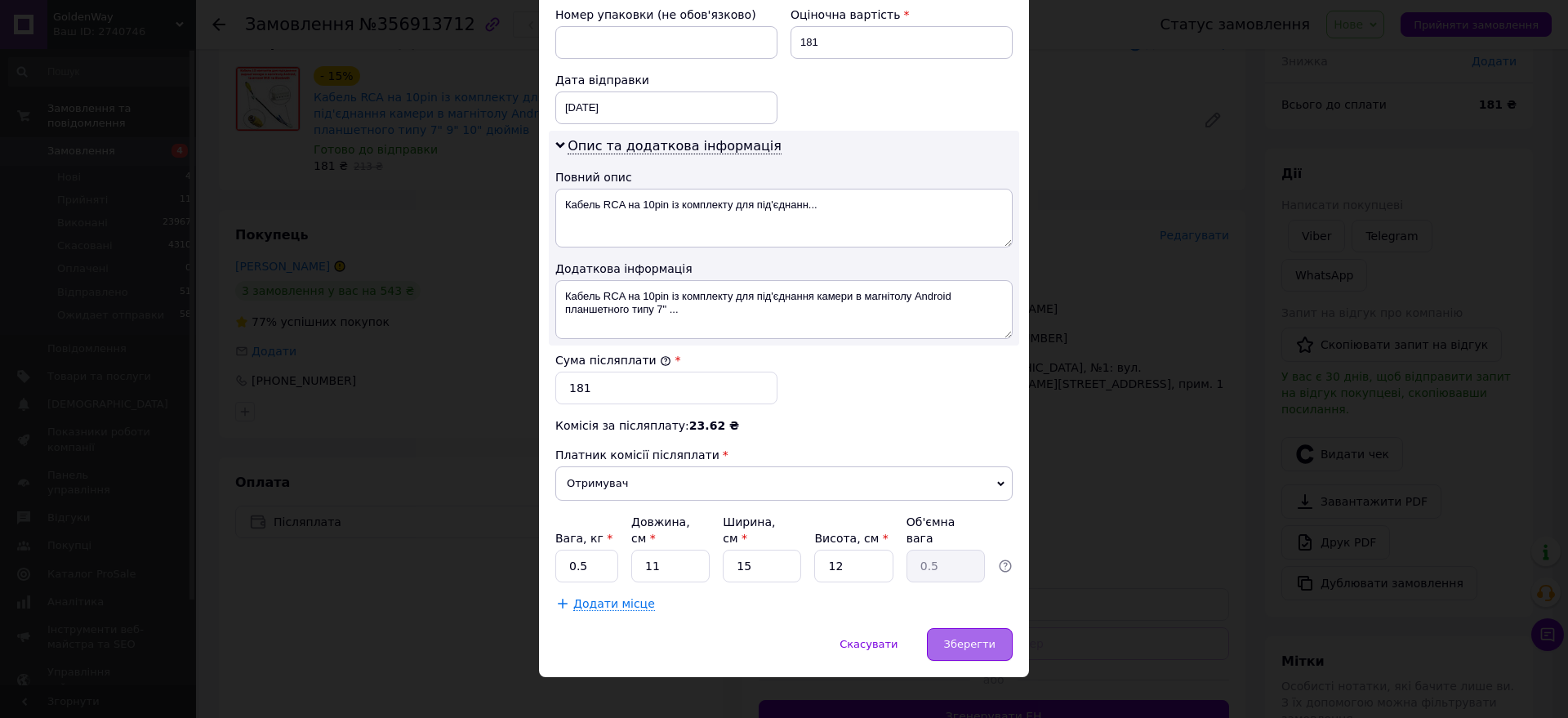
click at [965, 638] on span "Зберегти" at bounding box center [970, 644] width 52 height 12
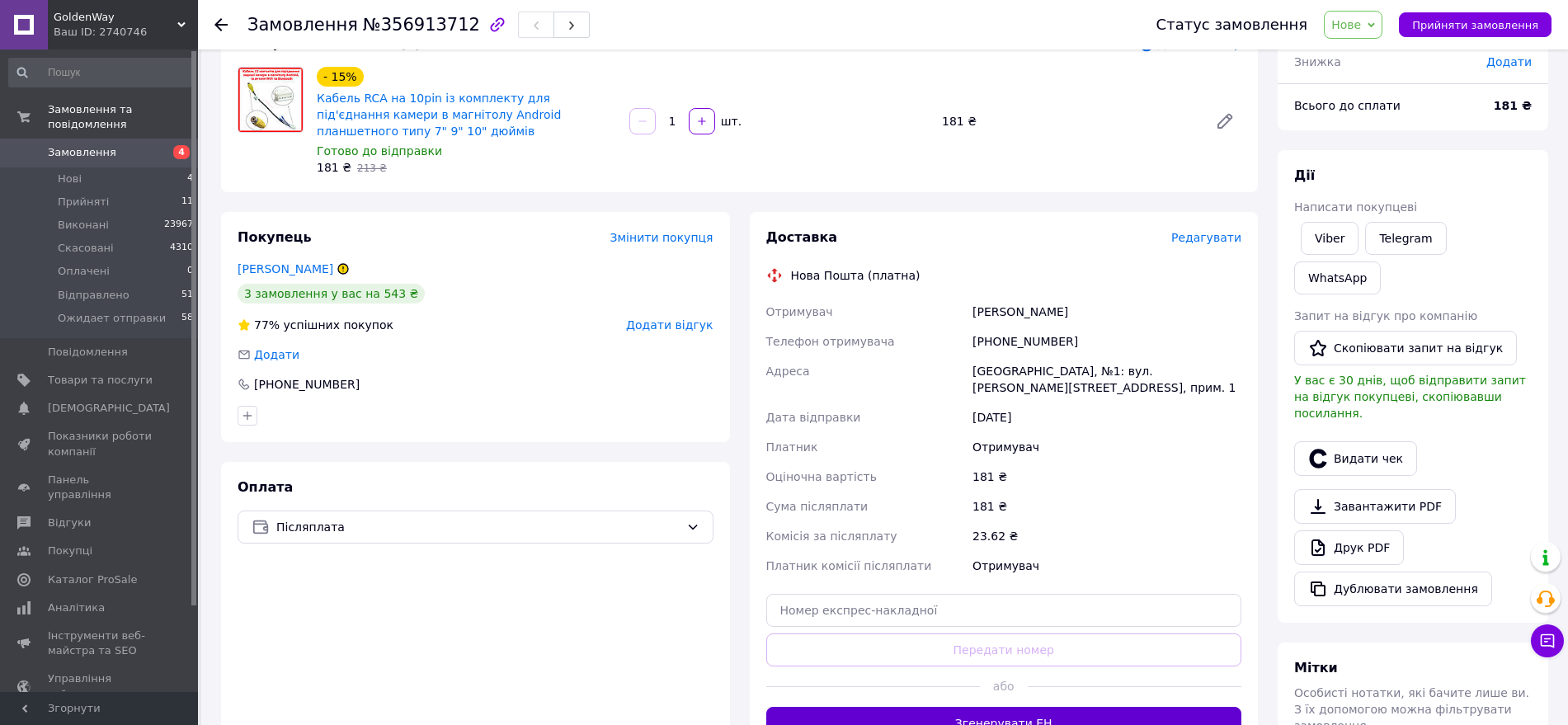
click at [1069, 707] on button "Згенерувати ЕН" at bounding box center [1004, 723] width 476 height 33
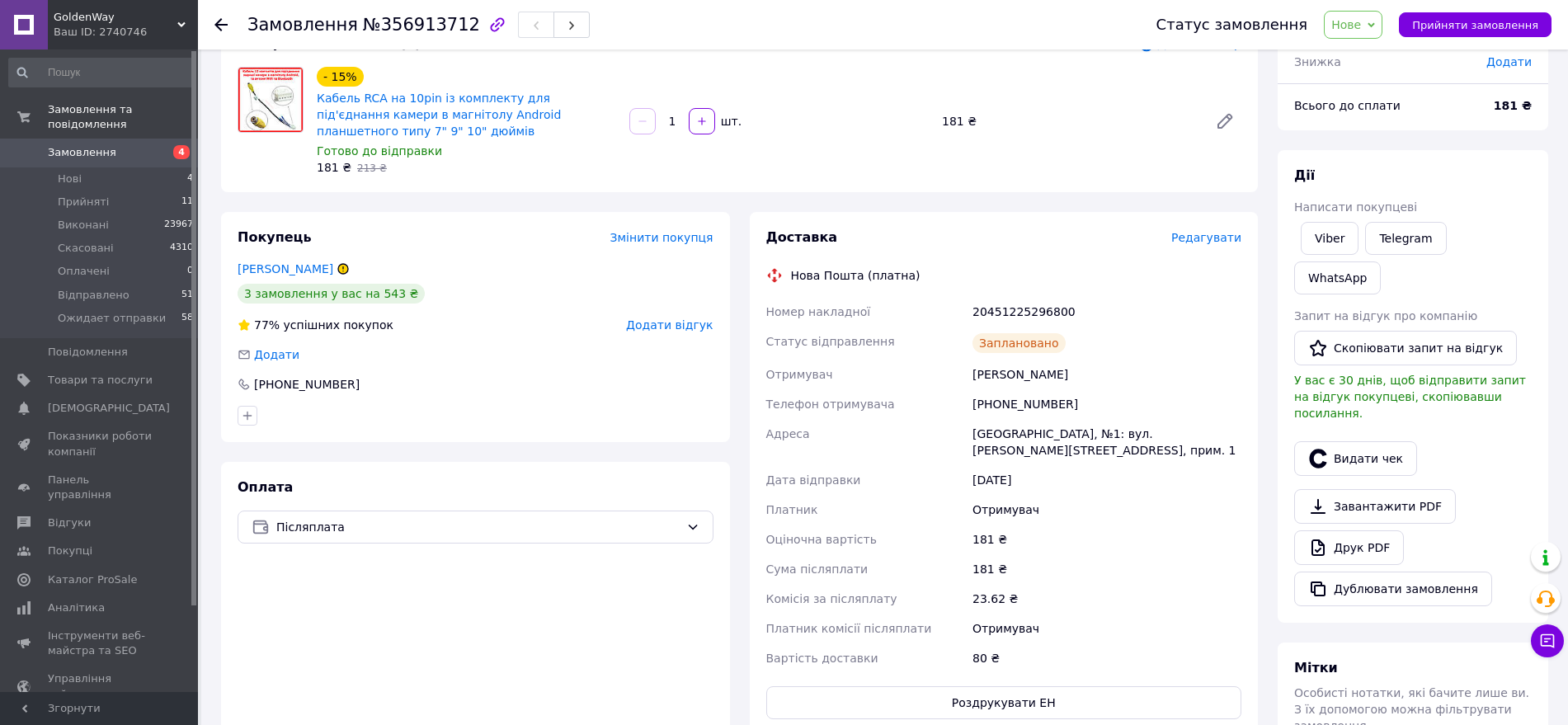
click at [1382, 24] on span "Нове" at bounding box center [1352, 25] width 58 height 28
click at [1360, 179] on li "Ожидает отправки" at bounding box center [1386, 181] width 125 height 25
click at [150, 167] on li "Нові 4" at bounding box center [102, 179] width 203 height 23
